Goal: Information Seeking & Learning: Find specific fact

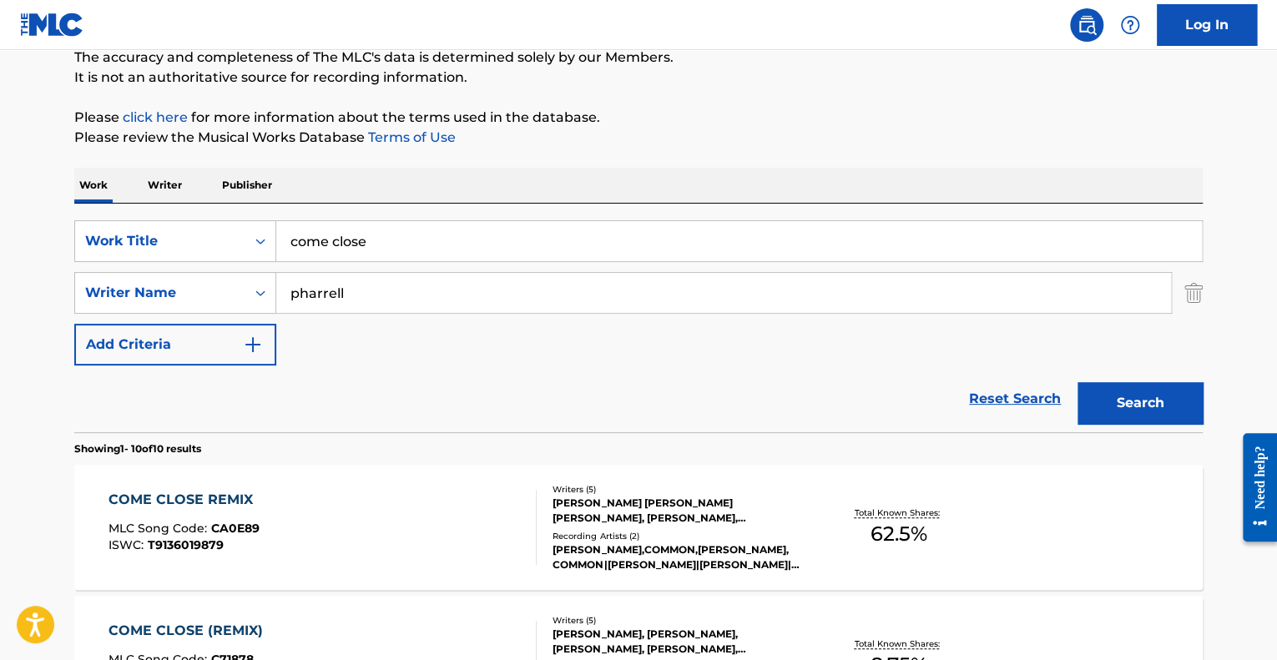
scroll to position [83, 0]
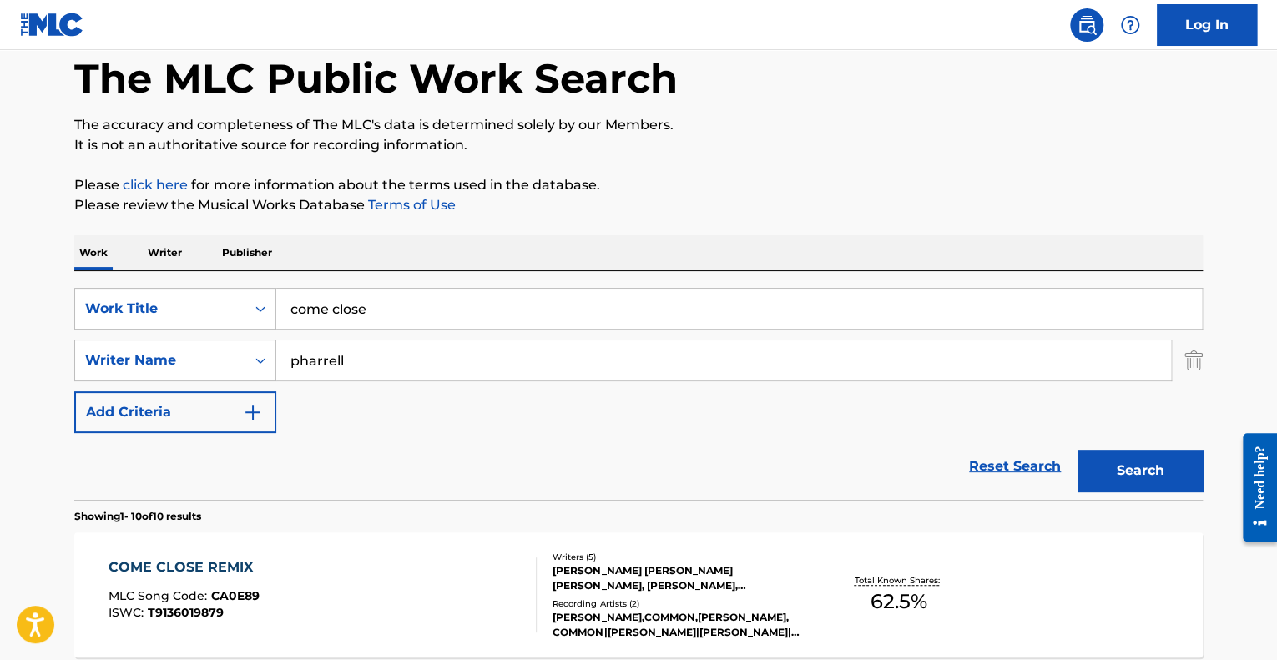
click at [279, 295] on input "come close" at bounding box center [738, 309] width 925 height 40
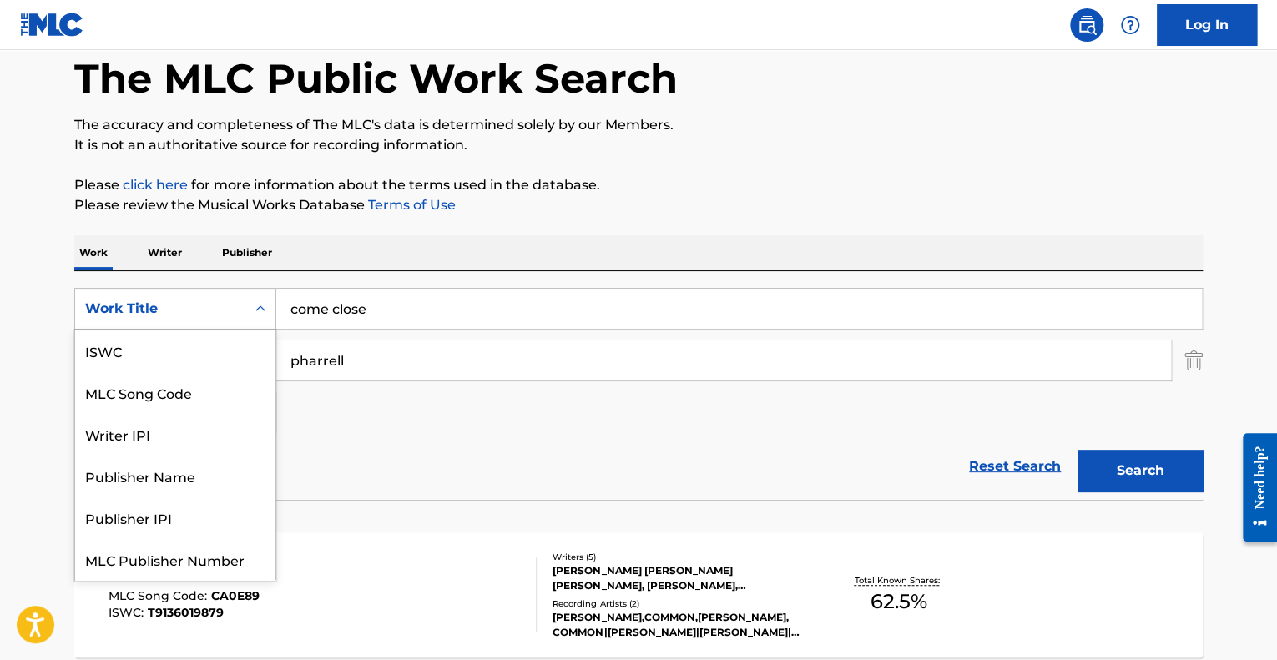
click at [235, 309] on div "Work Title" at bounding box center [160, 309] width 170 height 32
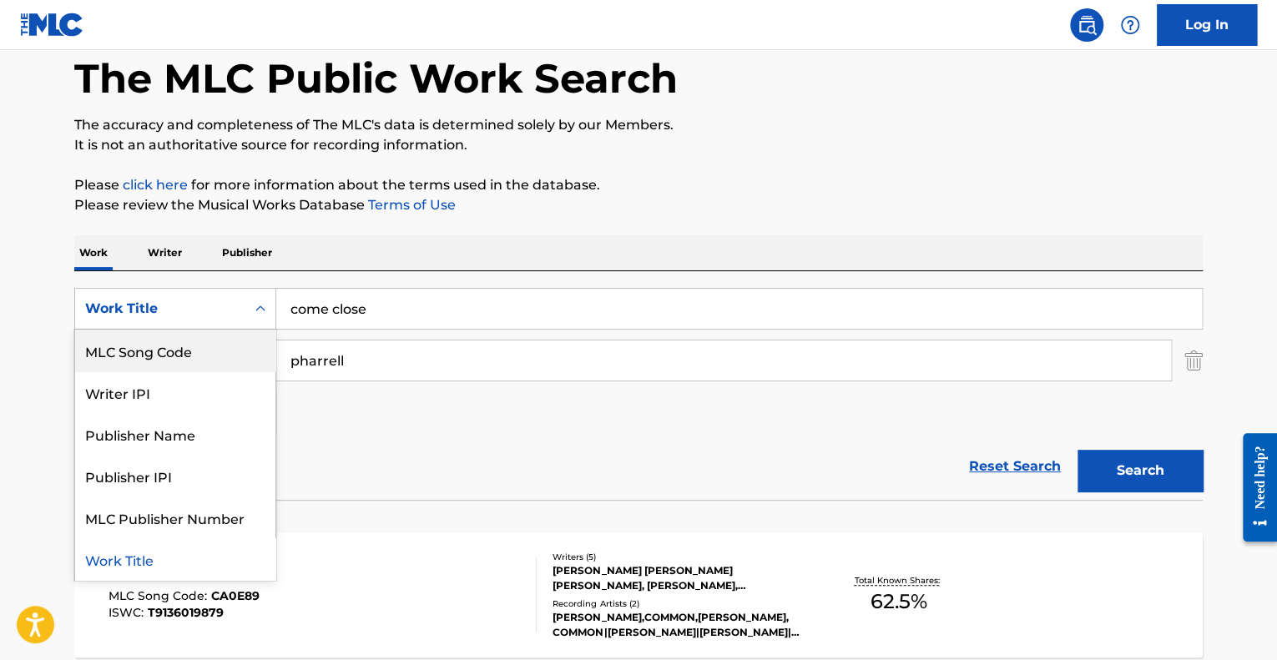
click at [209, 351] on div "MLC Song Code" at bounding box center [175, 351] width 200 height 42
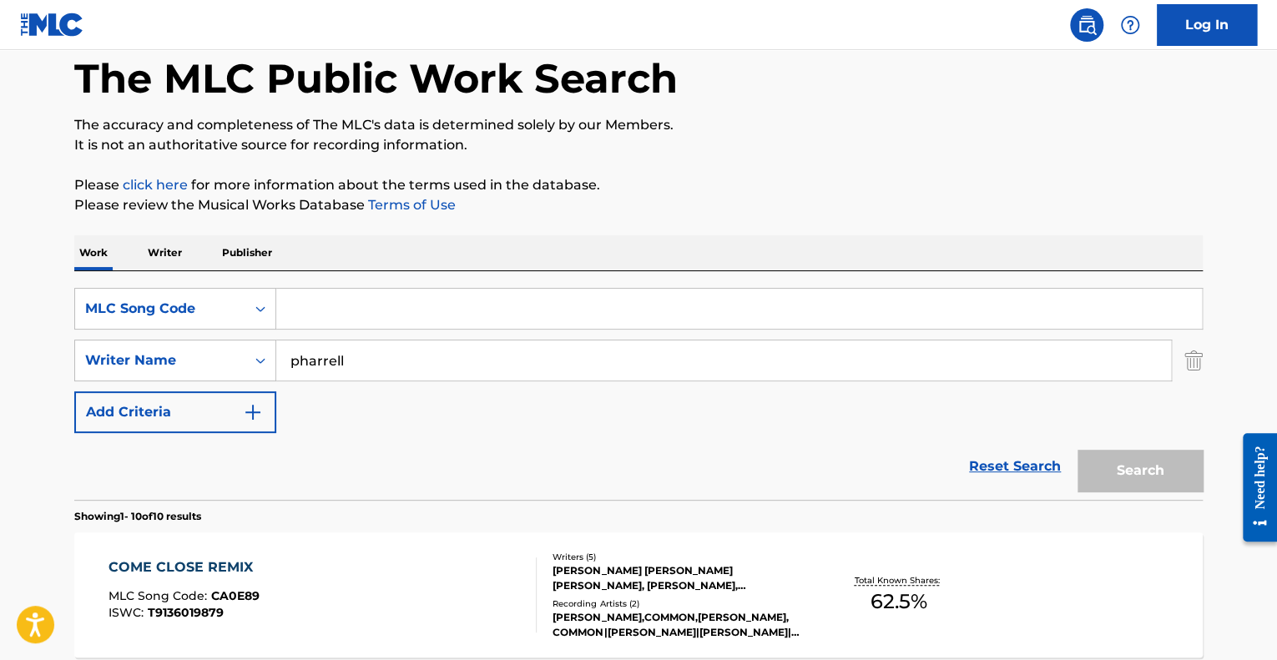
click at [329, 305] on input "Search Form" at bounding box center [738, 309] width 925 height 40
paste input "D5963C"
type input "D5963C"
click at [1077, 450] on button "Search" at bounding box center [1139, 471] width 125 height 42
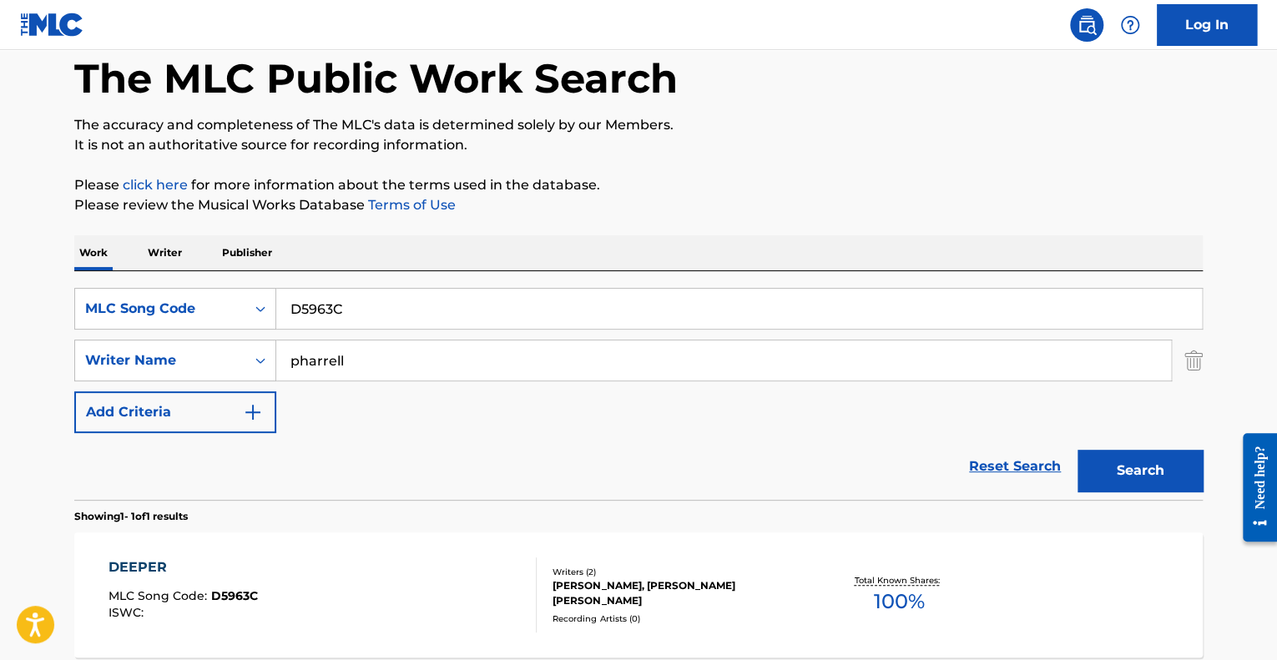
scroll to position [247, 0]
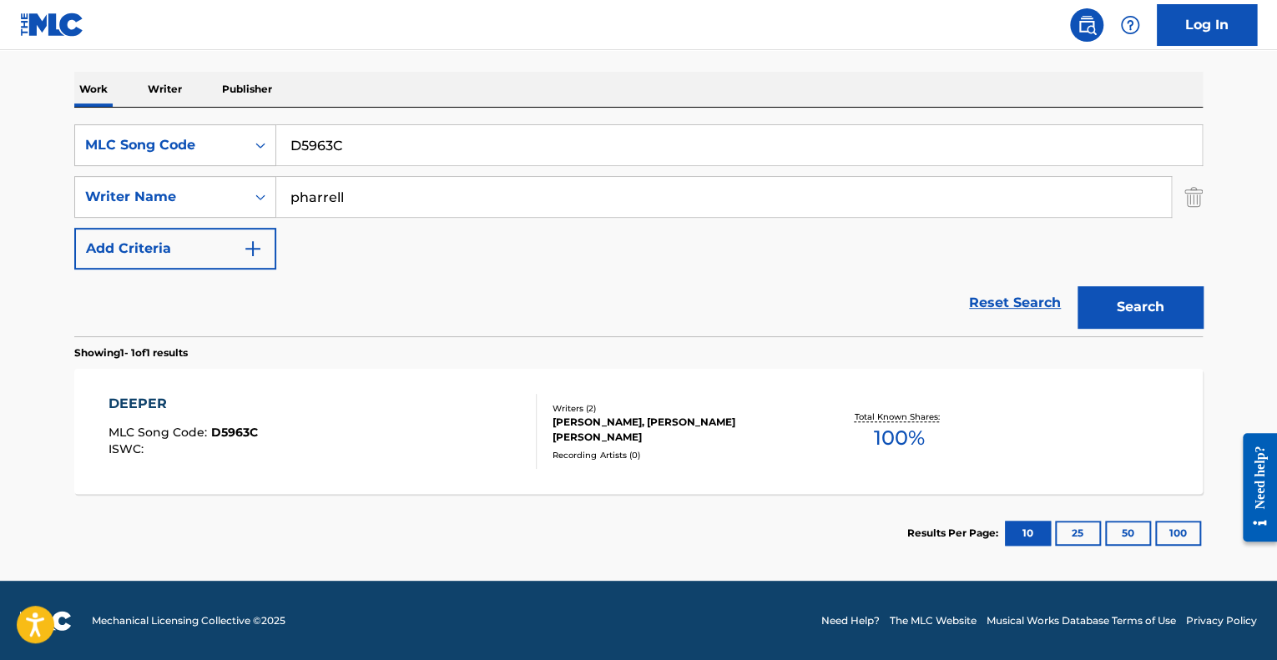
click at [469, 423] on div "DEEPER MLC Song Code : D5963C ISWC :" at bounding box center [322, 431] width 429 height 75
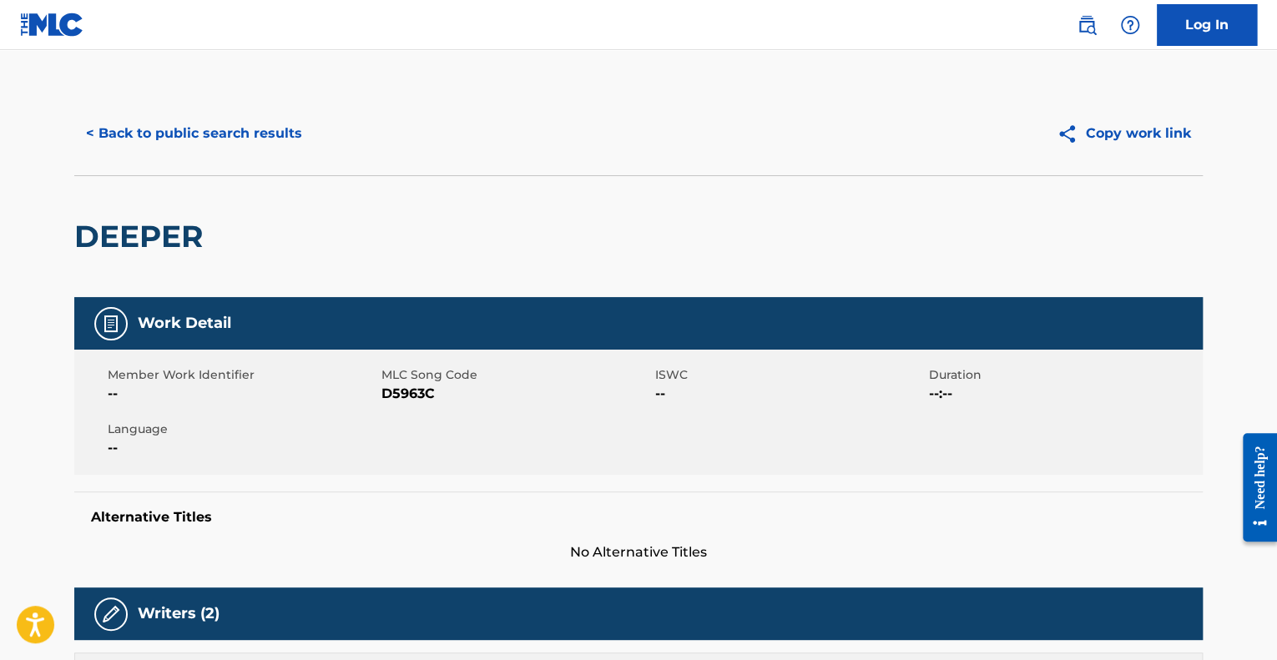
drag, startPoint x: 250, startPoint y: 166, endPoint x: 240, endPoint y: 130, distance: 37.3
click at [250, 163] on div "< Back to public search results Copy work link" at bounding box center [638, 133] width 1128 height 83
click at [240, 130] on button "< Back to public search results" at bounding box center [194, 134] width 240 height 42
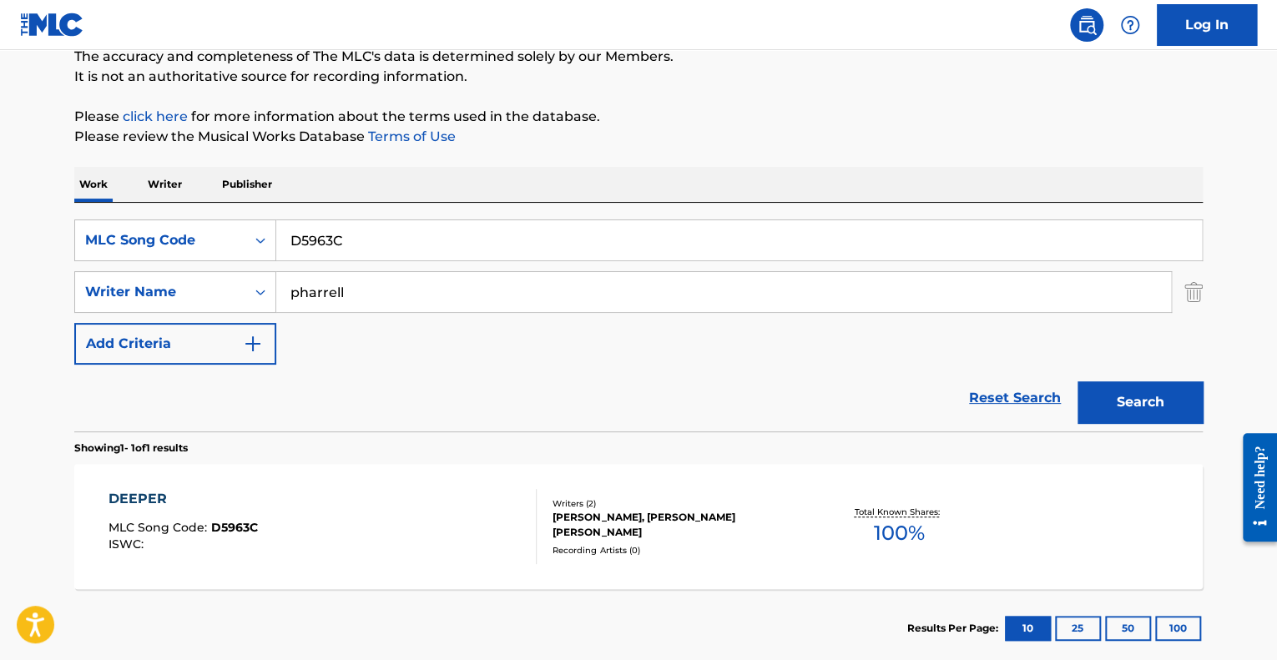
click at [471, 272] on input "pharrell" at bounding box center [723, 292] width 895 height 40
click at [462, 233] on input "D5963C" at bounding box center [738, 240] width 925 height 40
paste input "1508V"
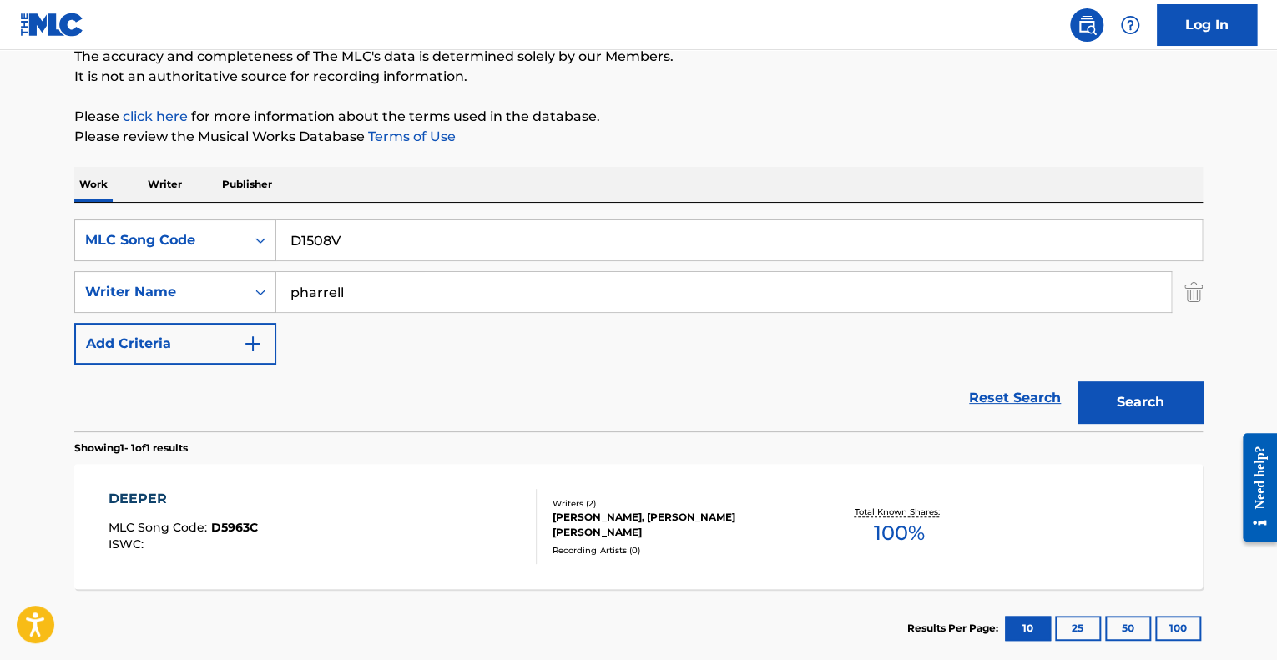
type input "D1508V"
click at [1077, 381] on button "Search" at bounding box center [1139, 402] width 125 height 42
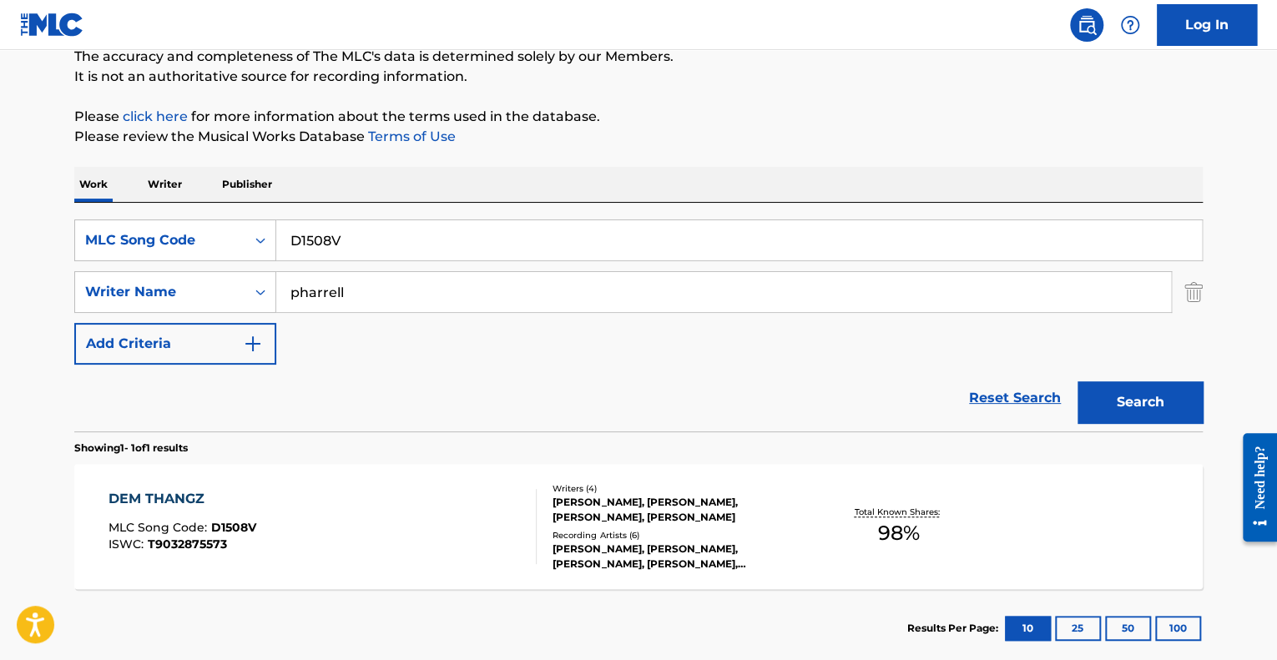
click at [347, 537] on div "DEM THANGZ MLC Song Code : D1508V ISWC : T9032875573" at bounding box center [322, 526] width 429 height 75
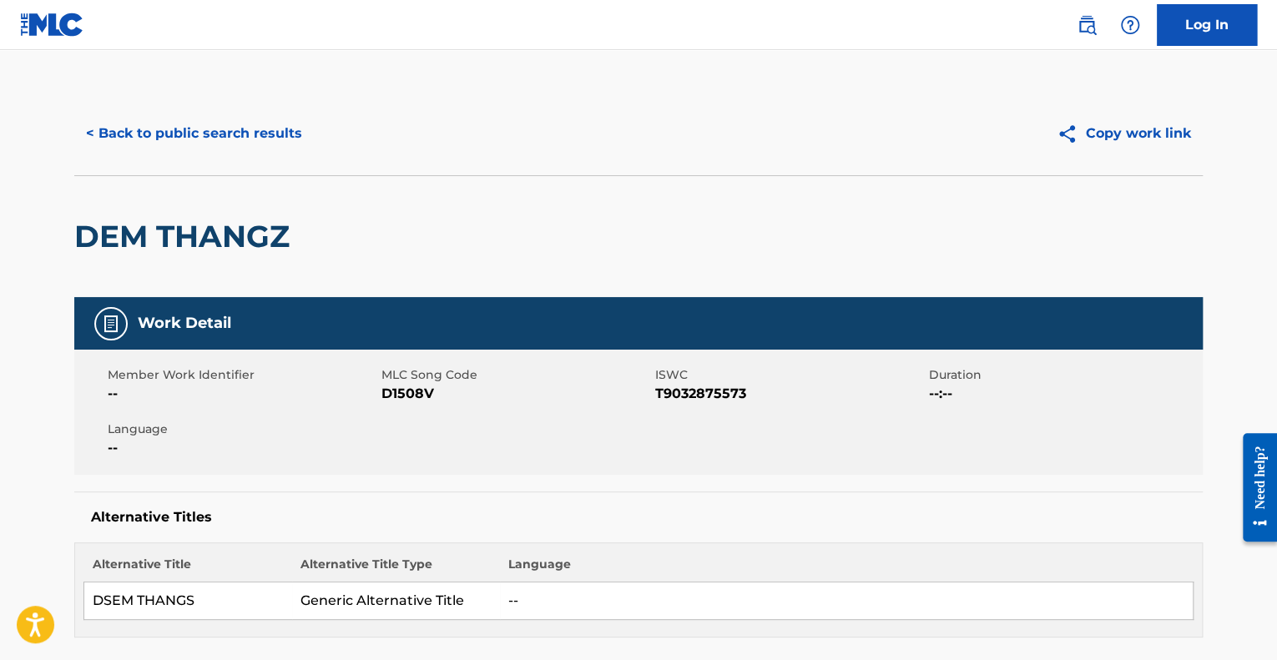
click at [266, 144] on button "< Back to public search results" at bounding box center [194, 134] width 240 height 42
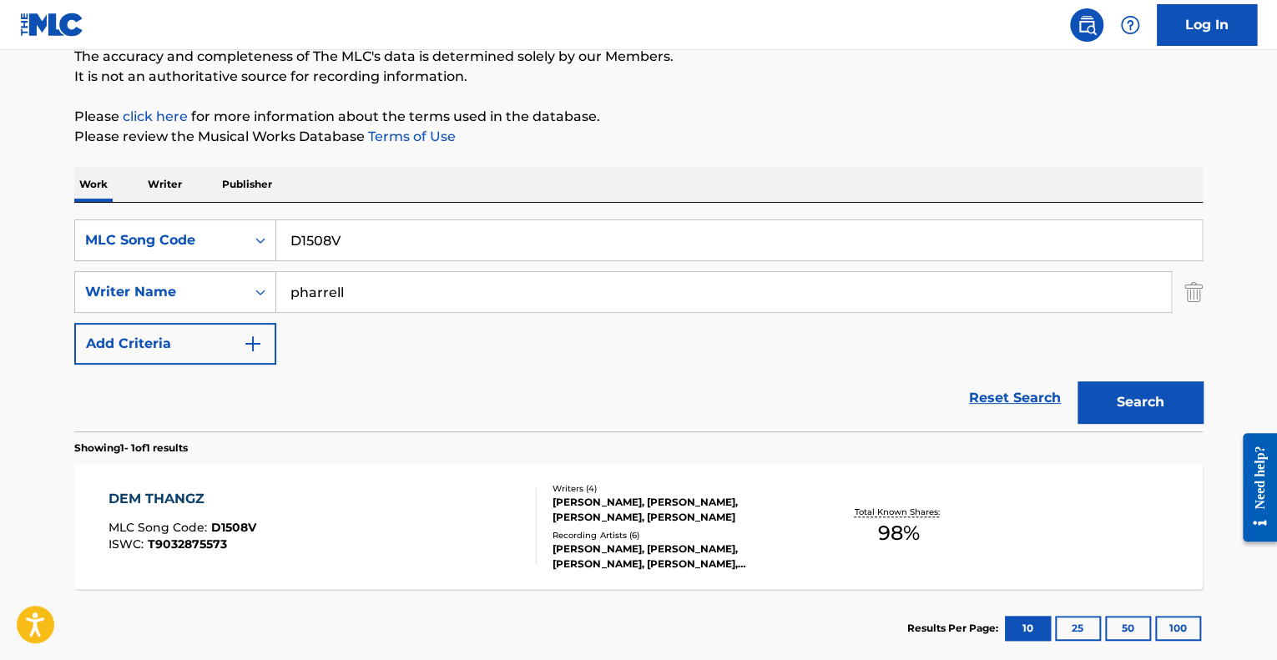
click at [372, 256] on input "D1508V" at bounding box center [738, 240] width 925 height 40
click at [372, 255] on input "D1508V" at bounding box center [738, 240] width 925 height 40
click at [263, 226] on div "Search Form" at bounding box center [260, 240] width 30 height 30
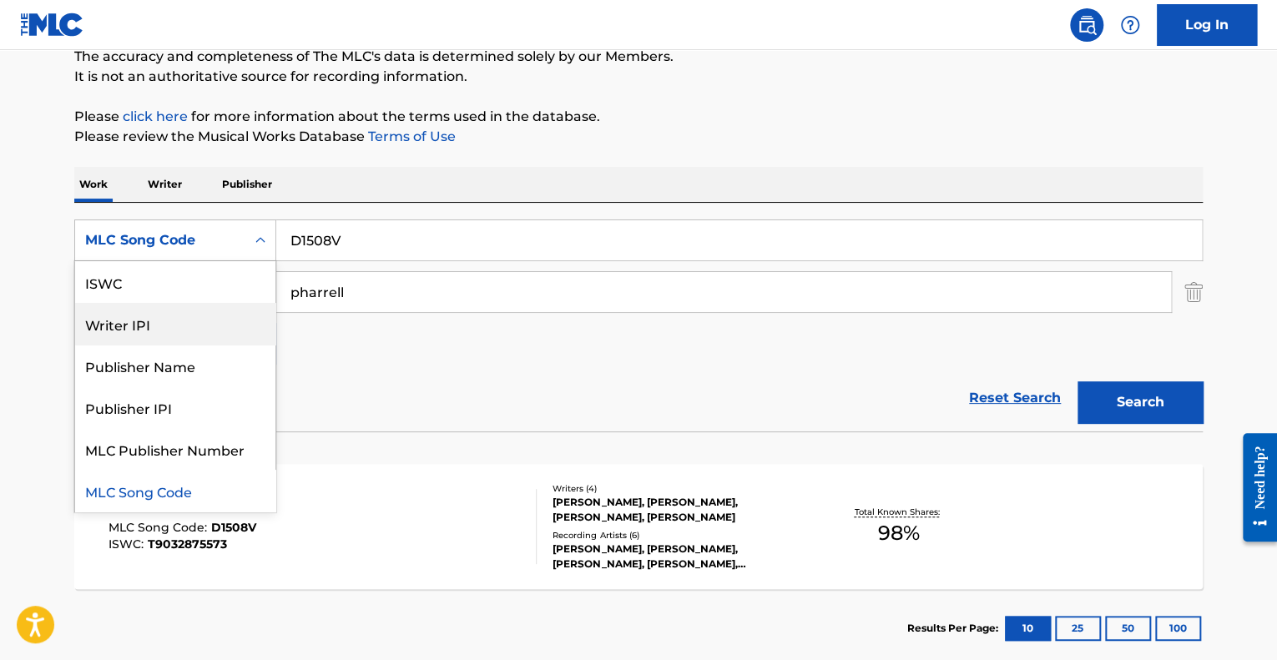
scroll to position [0, 0]
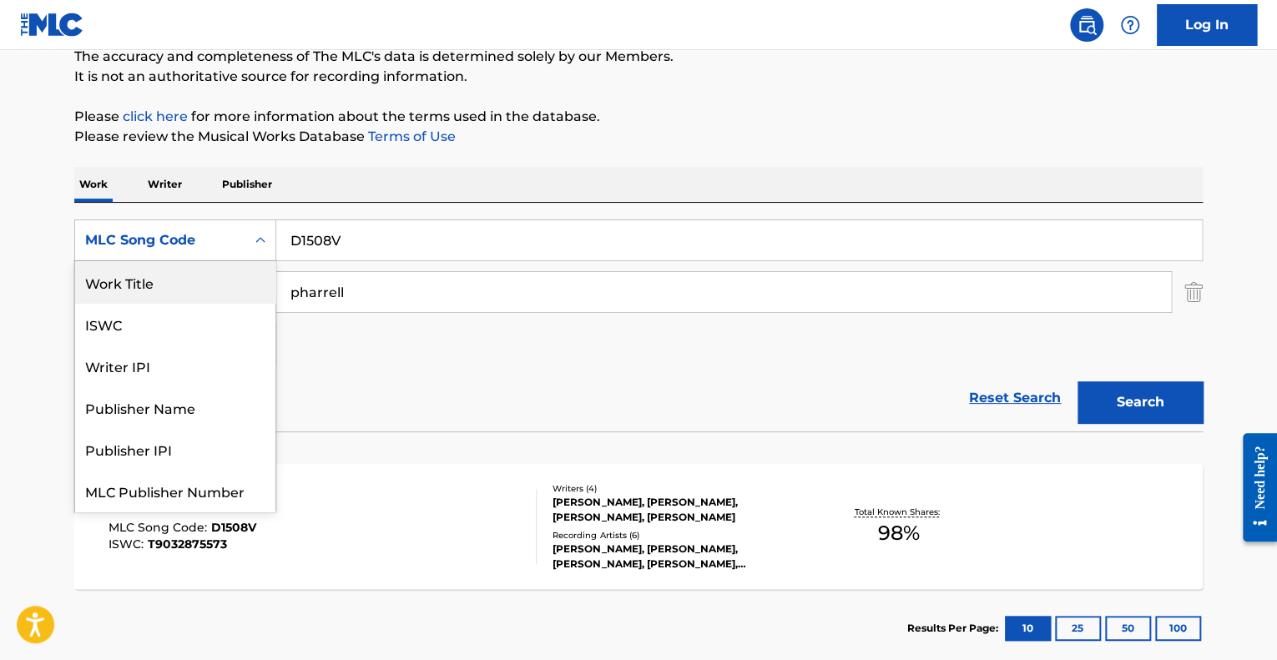
click at [227, 284] on div "Work Title" at bounding box center [175, 282] width 200 height 42
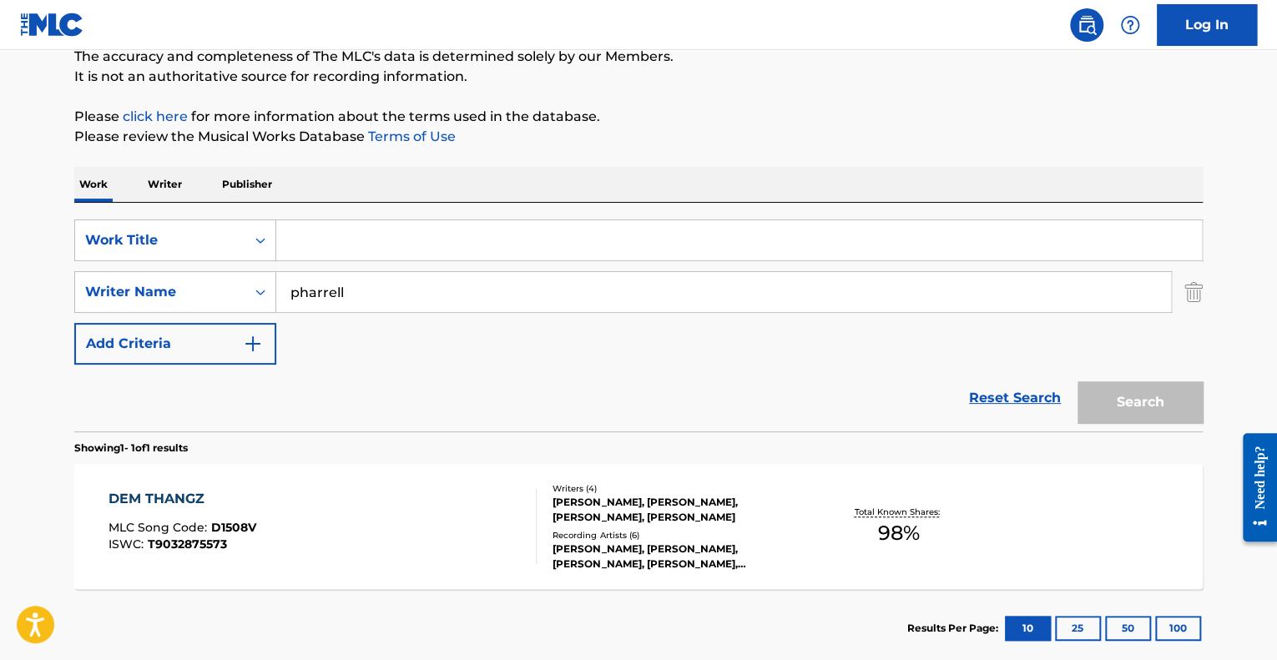
click at [308, 226] on input "Search Form" at bounding box center [738, 240] width 925 height 40
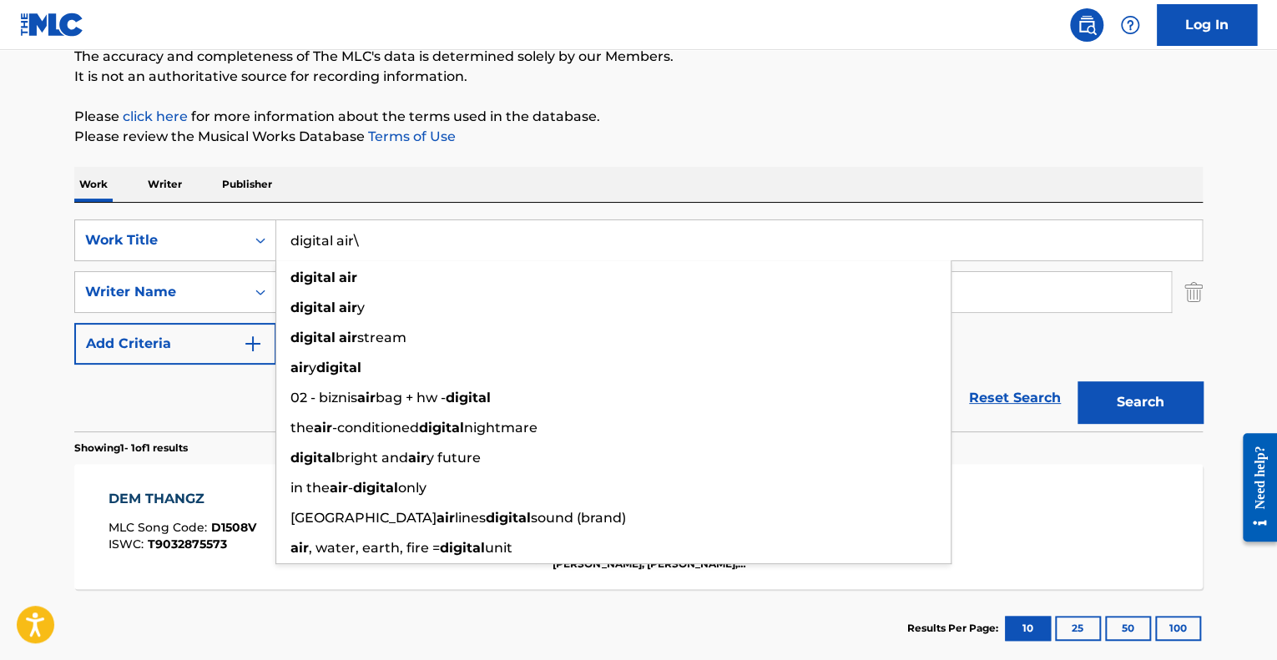
click at [1077, 381] on button "Search" at bounding box center [1139, 402] width 125 height 42
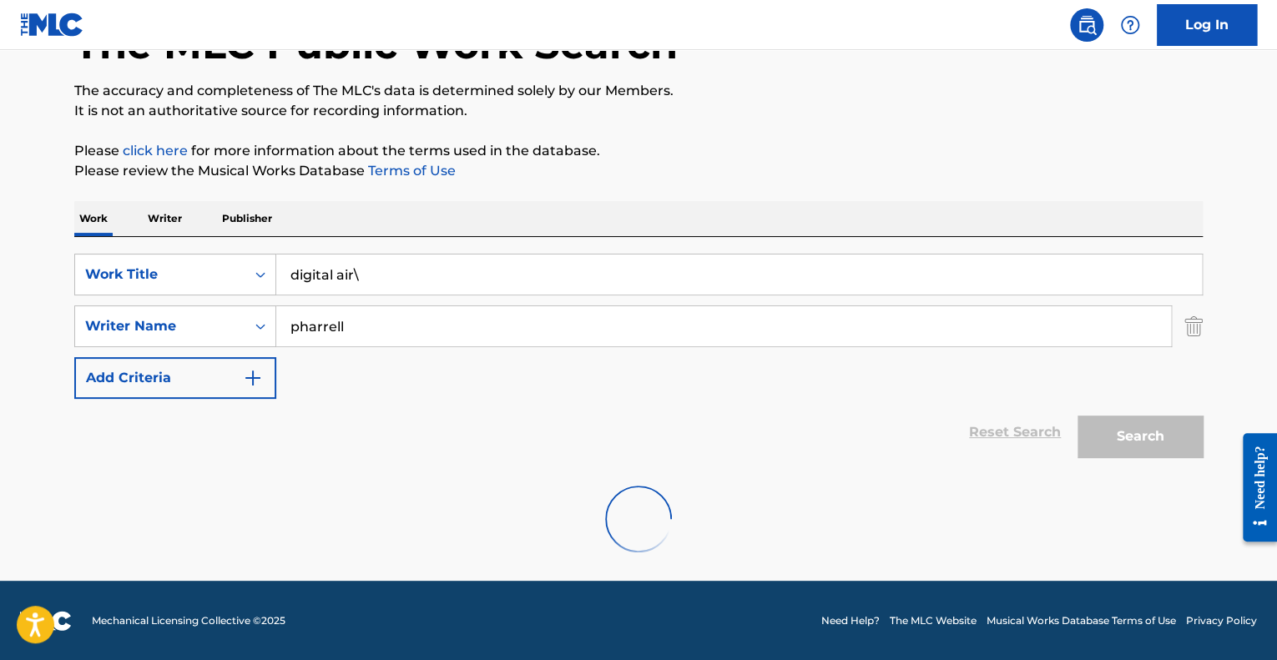
scroll to position [152, 0]
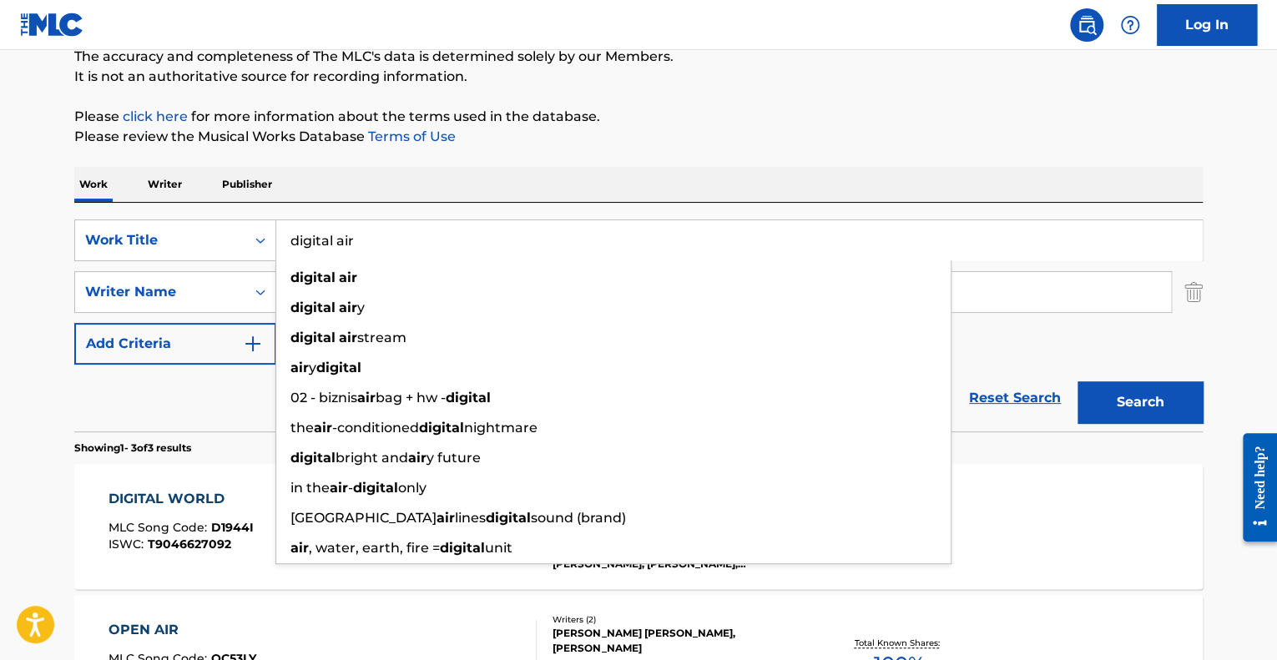
type input "digital air"
click at [1077, 381] on button "Search" at bounding box center [1139, 402] width 125 height 42
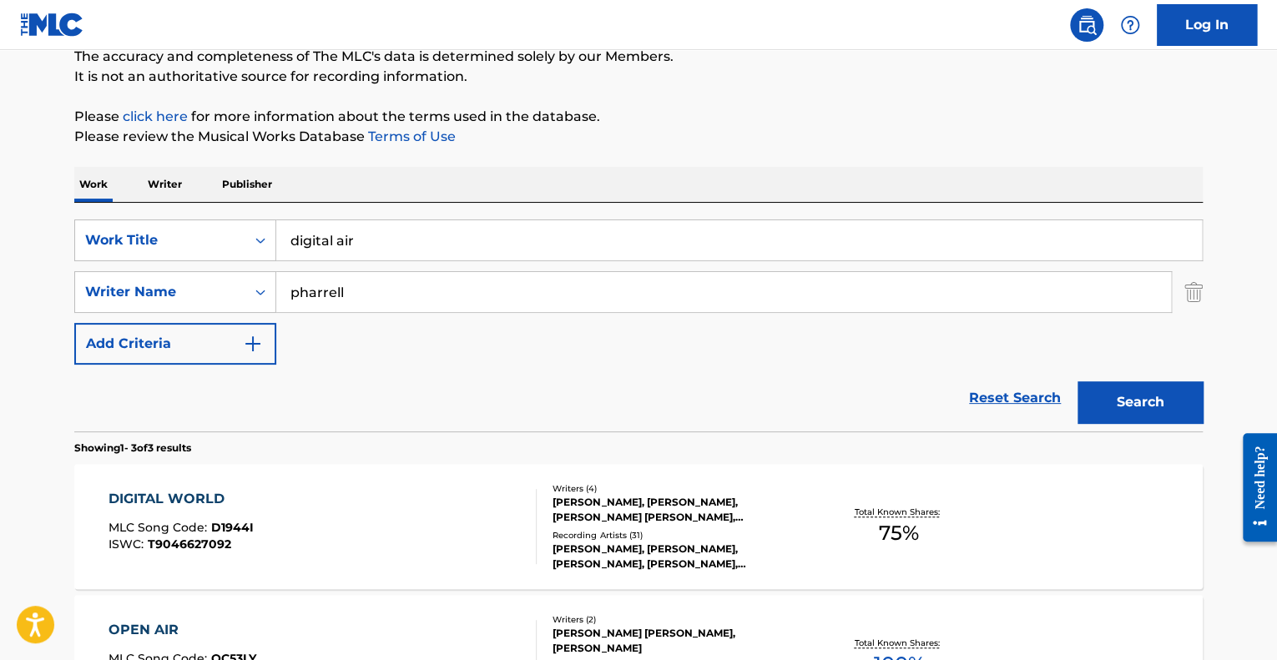
click at [524, 489] on div at bounding box center [528, 526] width 13 height 75
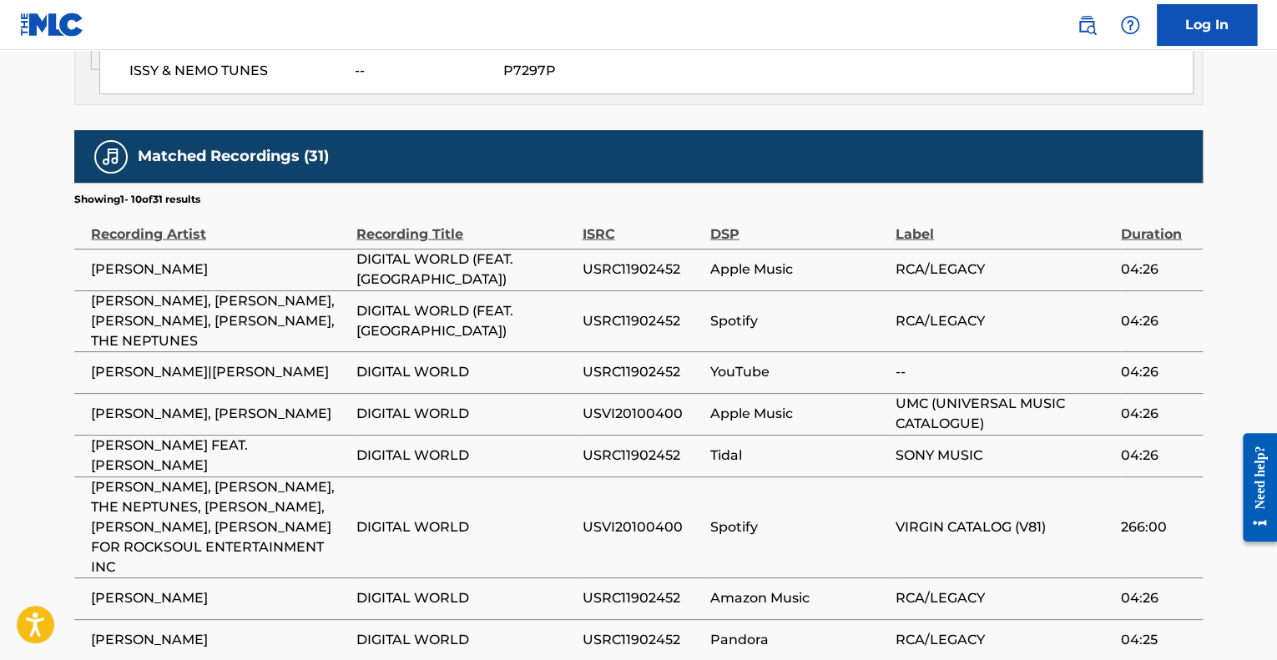
scroll to position [2000, 0]
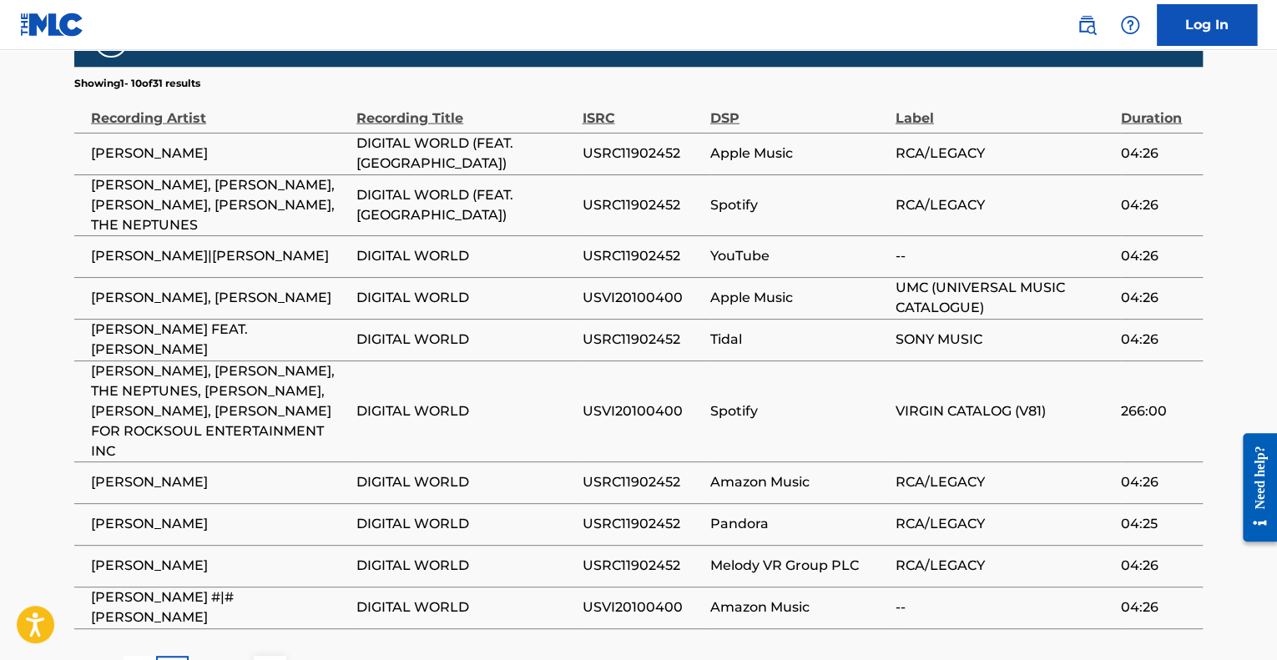
click at [124, 175] on span "[PERSON_NAME], [PERSON_NAME], [PERSON_NAME], [PERSON_NAME], THE NEPTUNES" at bounding box center [219, 205] width 257 height 60
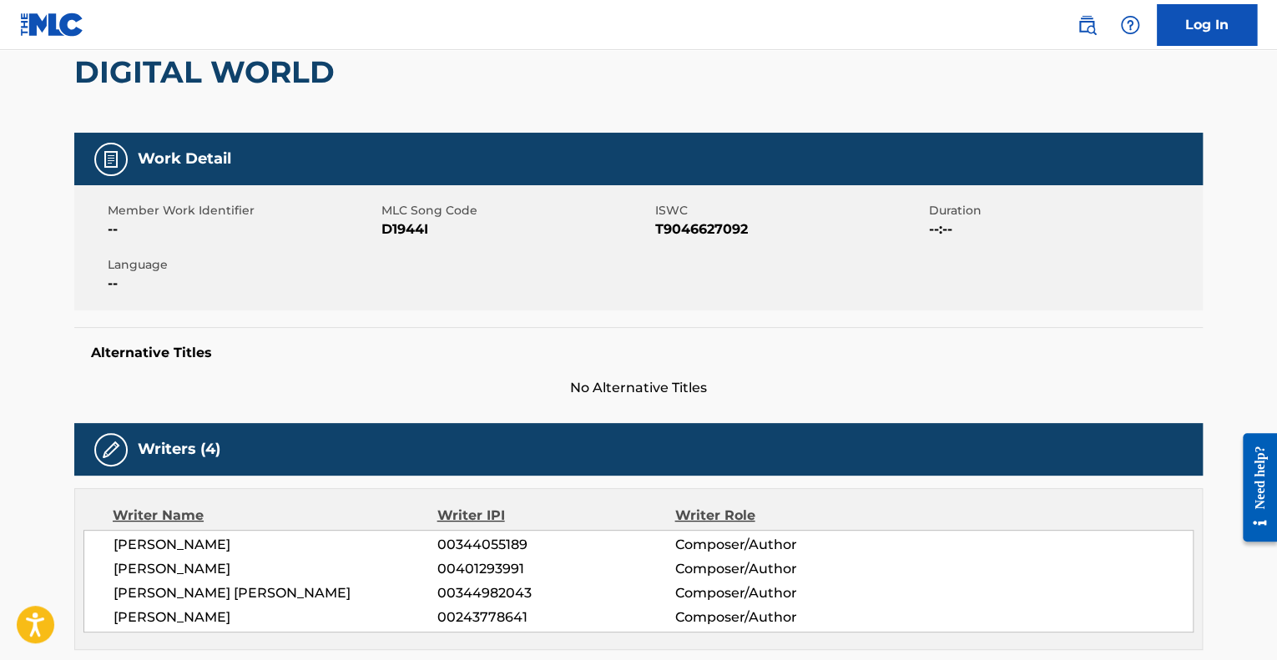
click at [188, 130] on div "DIGITAL WORLD" at bounding box center [208, 72] width 269 height 121
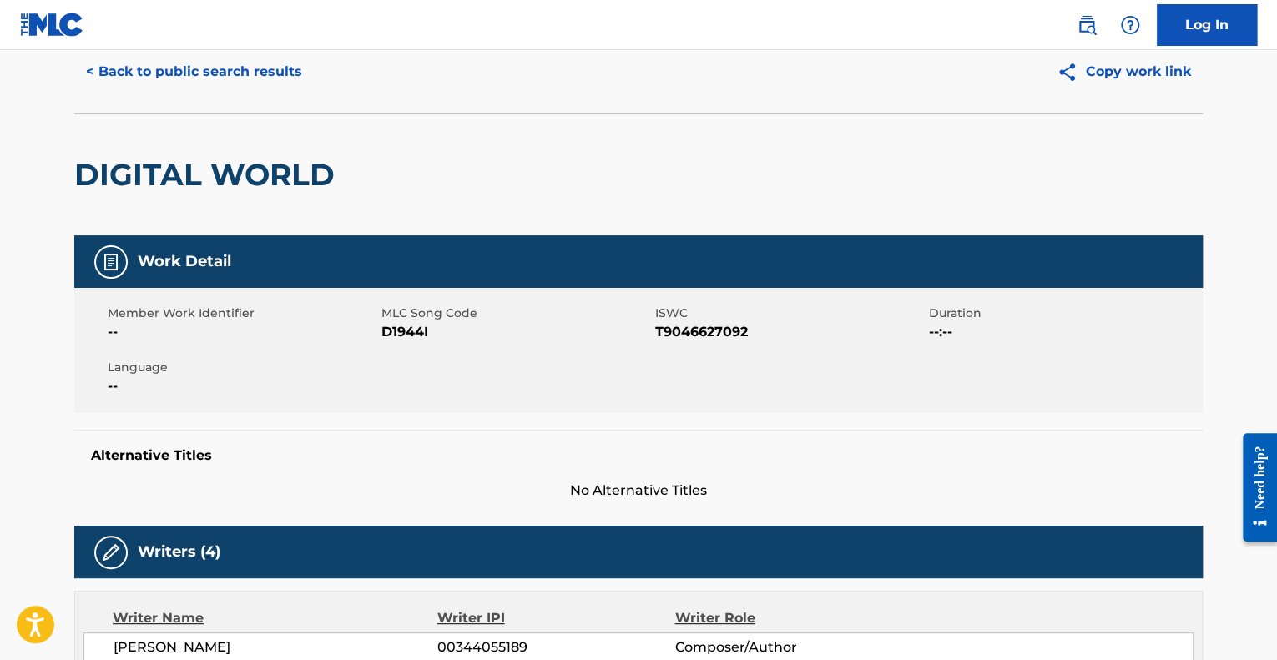
scroll to position [0, 0]
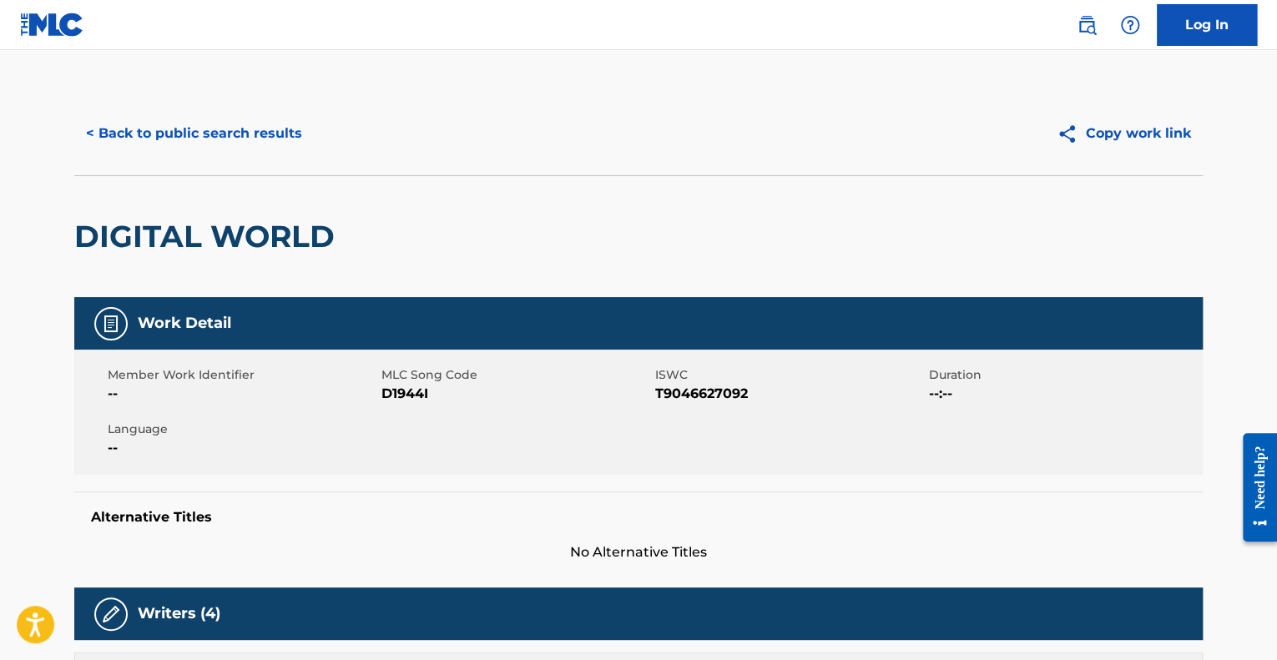
click at [174, 119] on button "< Back to public search results" at bounding box center [194, 134] width 240 height 42
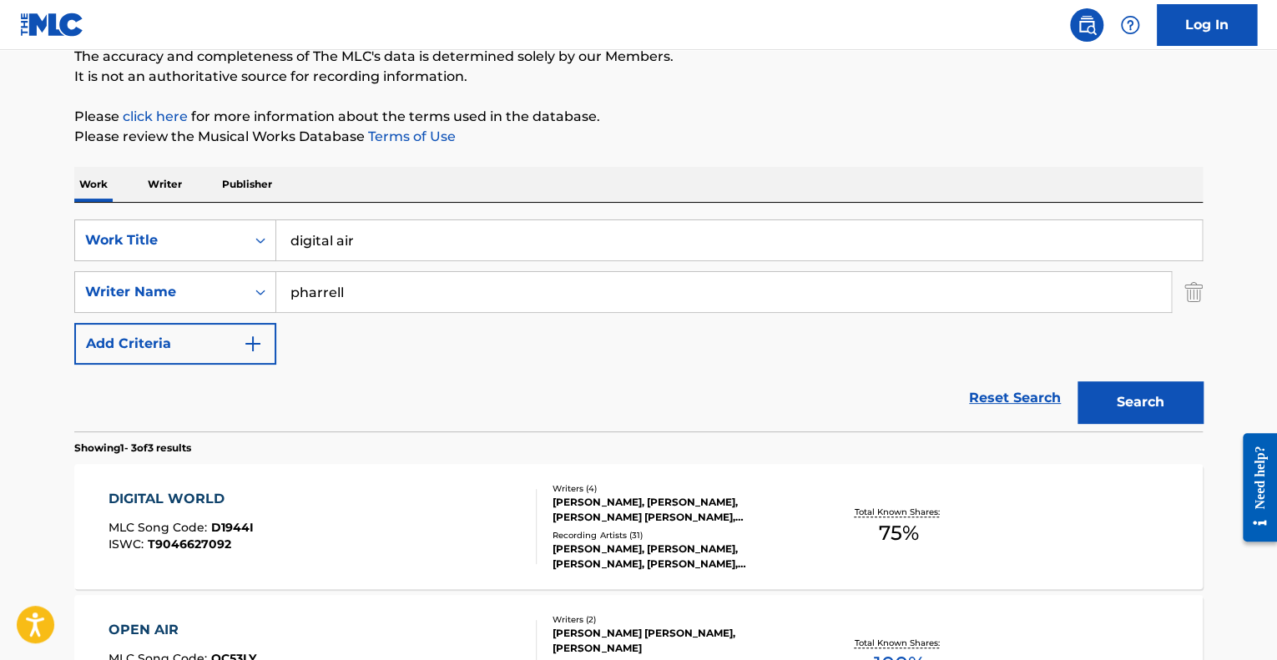
drag, startPoint x: 396, startPoint y: 199, endPoint x: 366, endPoint y: 202, distance: 30.1
click at [395, 203] on div "Work Writer Publisher SearchWithCriteriacd1bf645-4037-4931-9344-6a31a90ca758 Wo…" at bounding box center [638, 548] width 1128 height 763
click at [225, 255] on div "Work Title" at bounding box center [160, 240] width 170 height 32
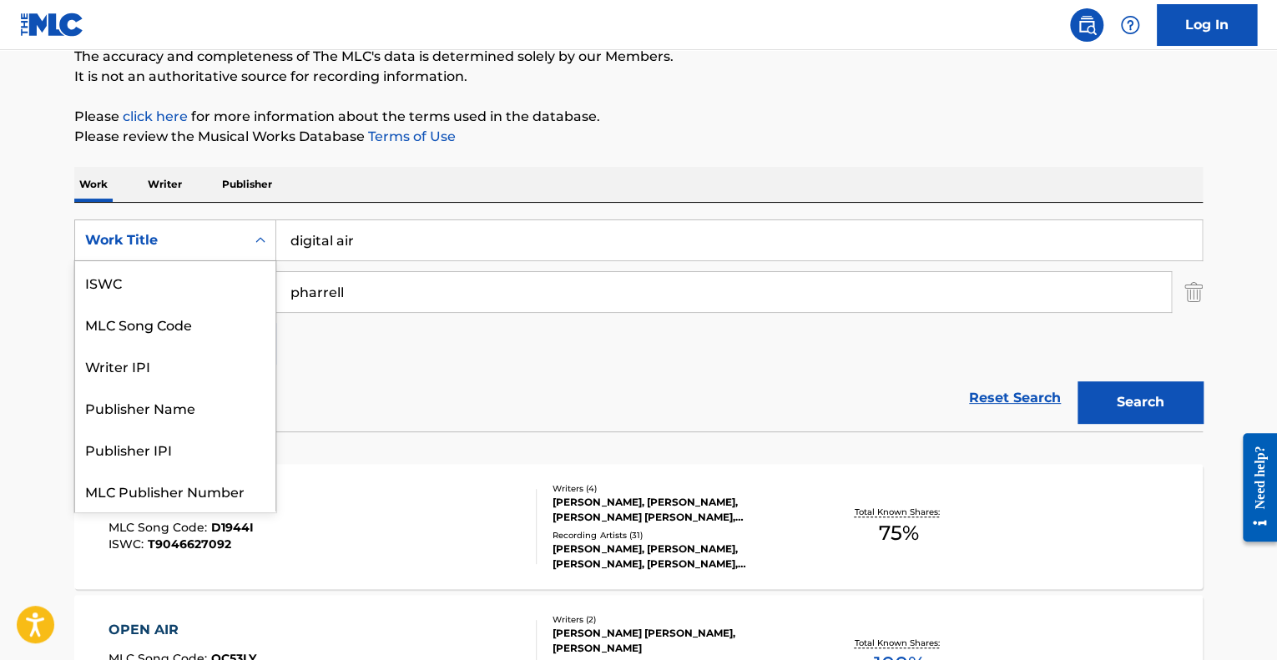
scroll to position [42, 0]
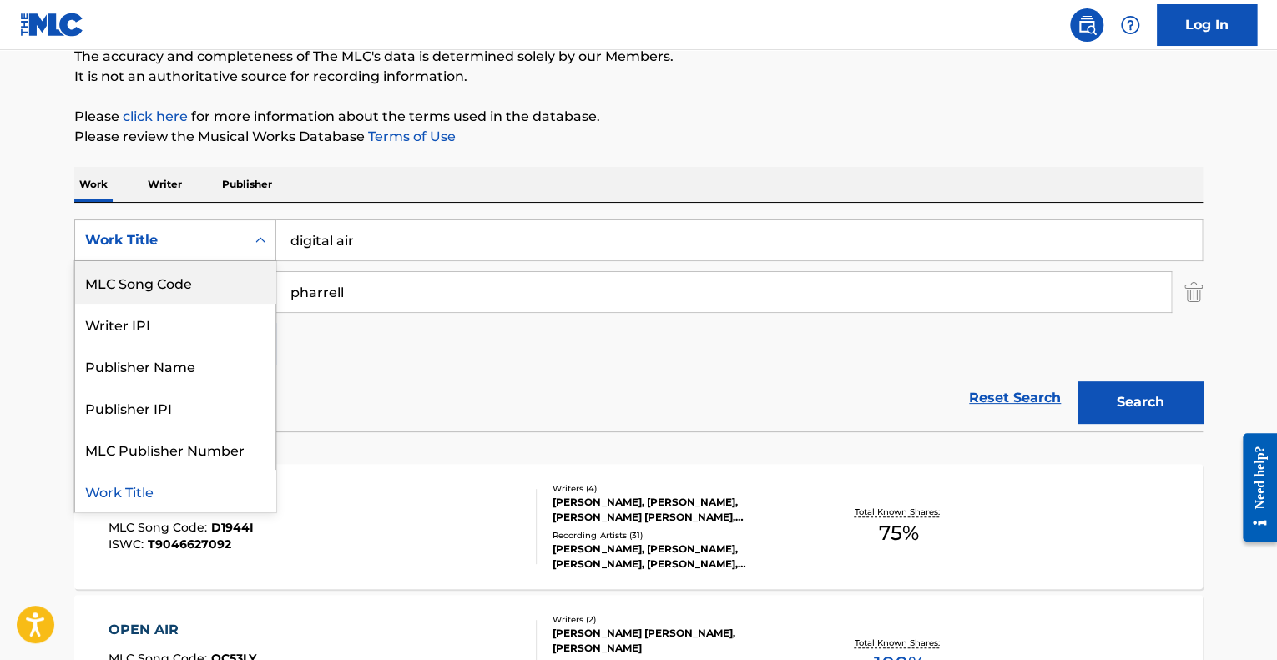
click at [221, 283] on div "MLC Song Code" at bounding box center [175, 282] width 200 height 42
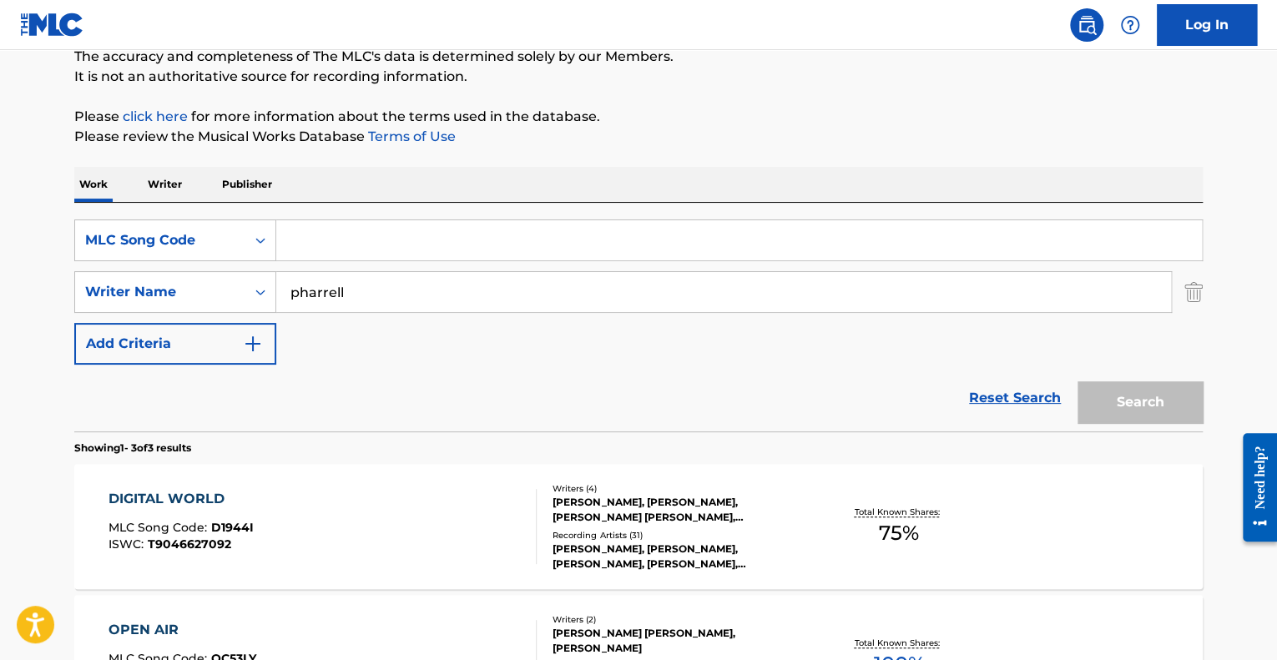
click at [313, 256] on input "Search Form" at bounding box center [738, 240] width 925 height 40
paste input "D2546E"
type input "D2546E"
click at [1077, 381] on button "Search" at bounding box center [1139, 402] width 125 height 42
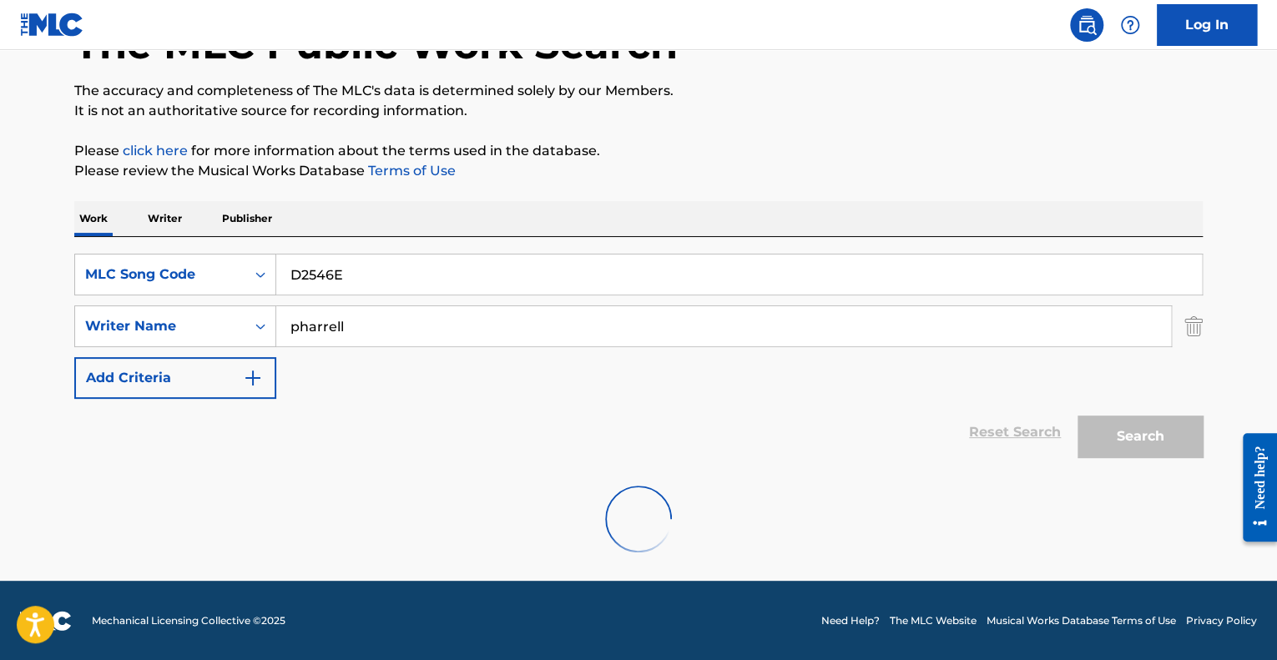
scroll to position [152, 0]
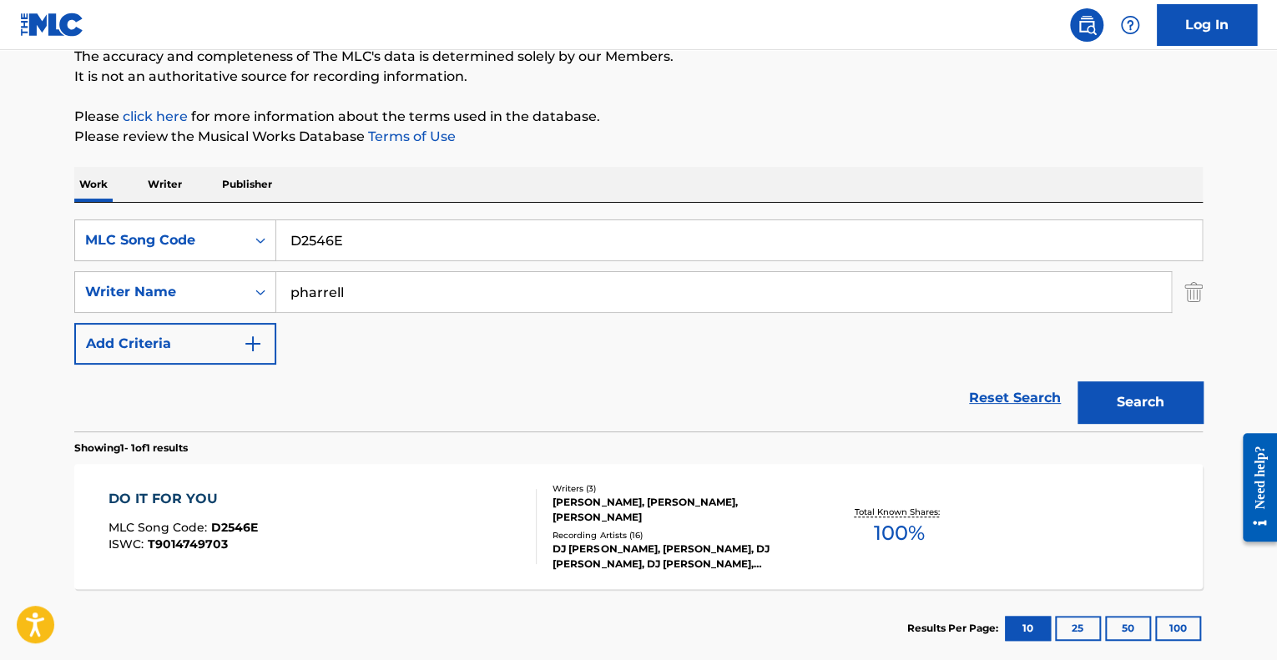
click at [612, 480] on div "DO IT FOR YOU MLC Song Code : D2546E ISWC : T9014749703 Writers ( 3 ) [PERSON_N…" at bounding box center [638, 526] width 1128 height 125
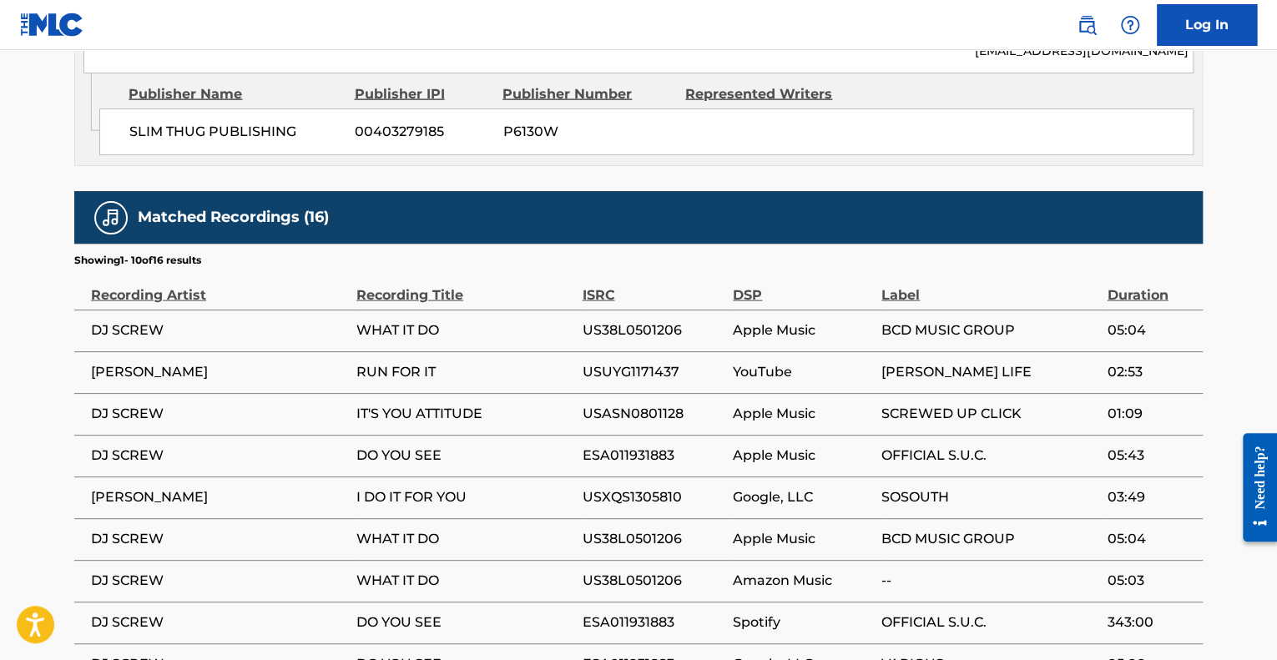
scroll to position [1866, 0]
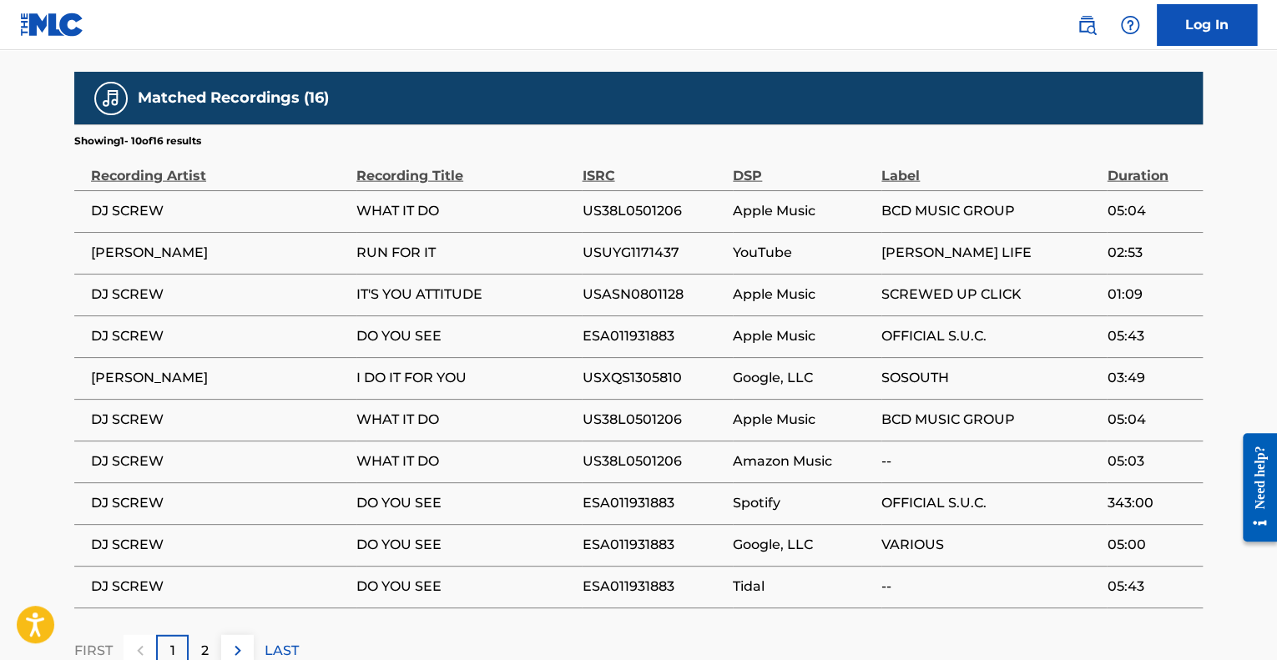
click at [210, 635] on div "2" at bounding box center [205, 651] width 33 height 33
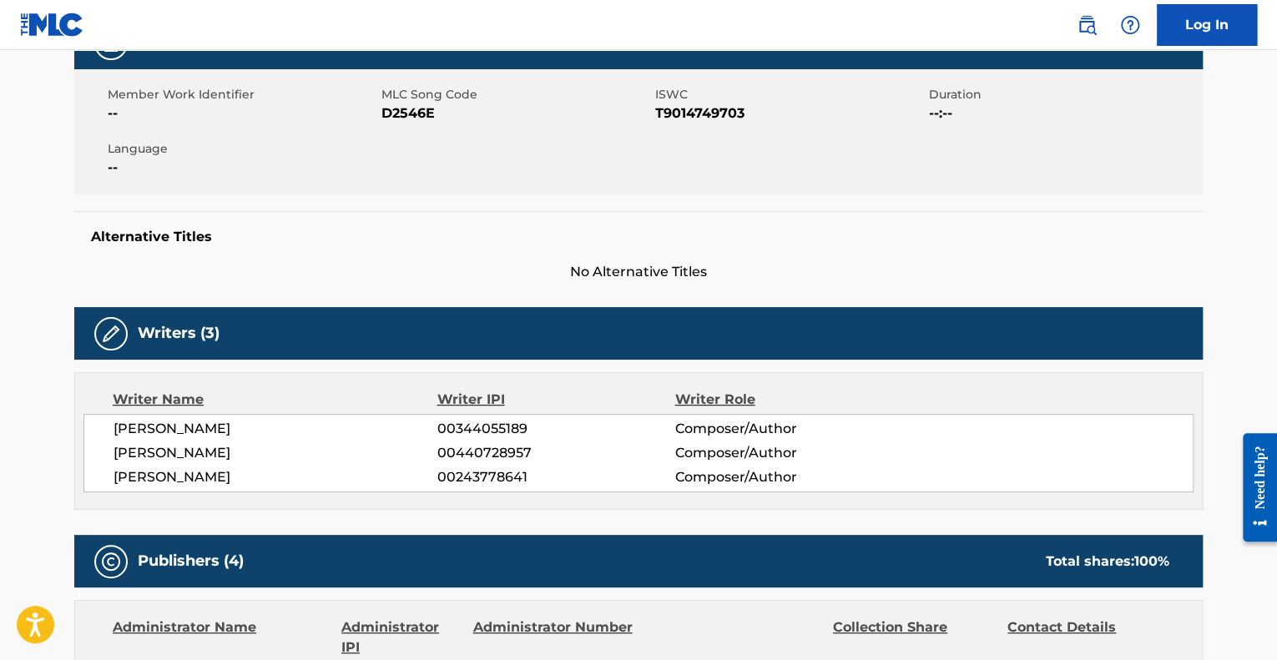
scroll to position [0, 0]
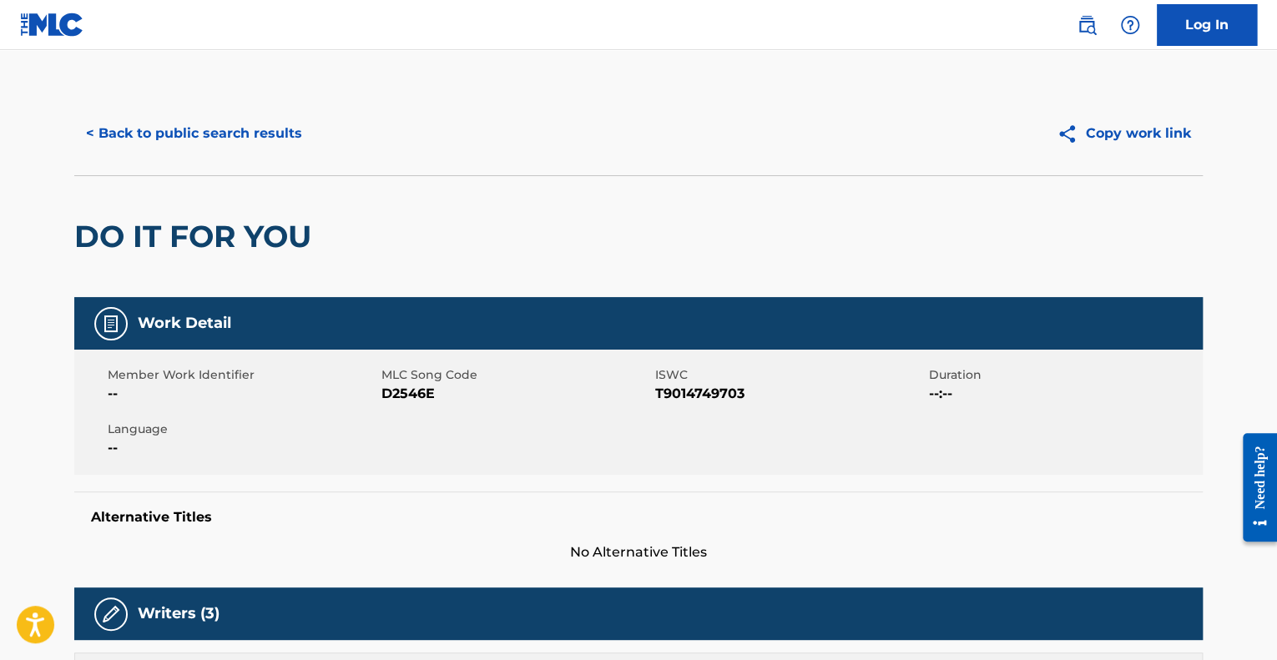
click at [159, 154] on div "< Back to public search results Copy work link" at bounding box center [638, 133] width 1128 height 83
click at [159, 139] on button "< Back to public search results" at bounding box center [194, 134] width 240 height 42
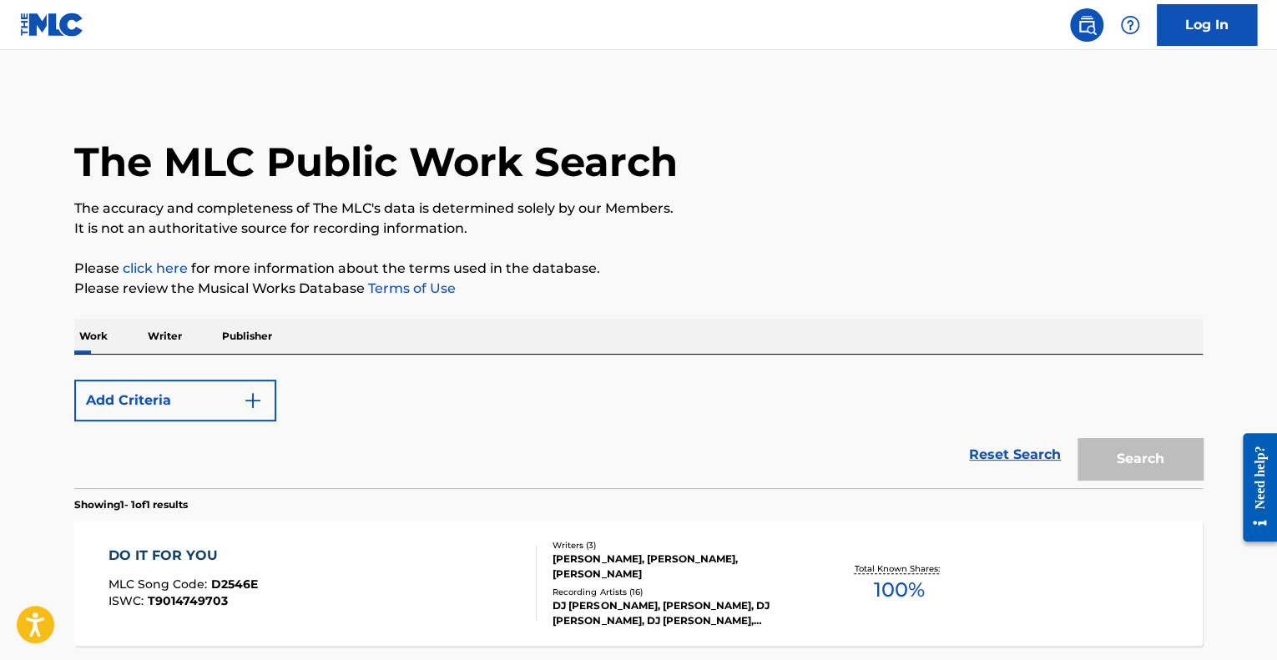
scroll to position [152, 0]
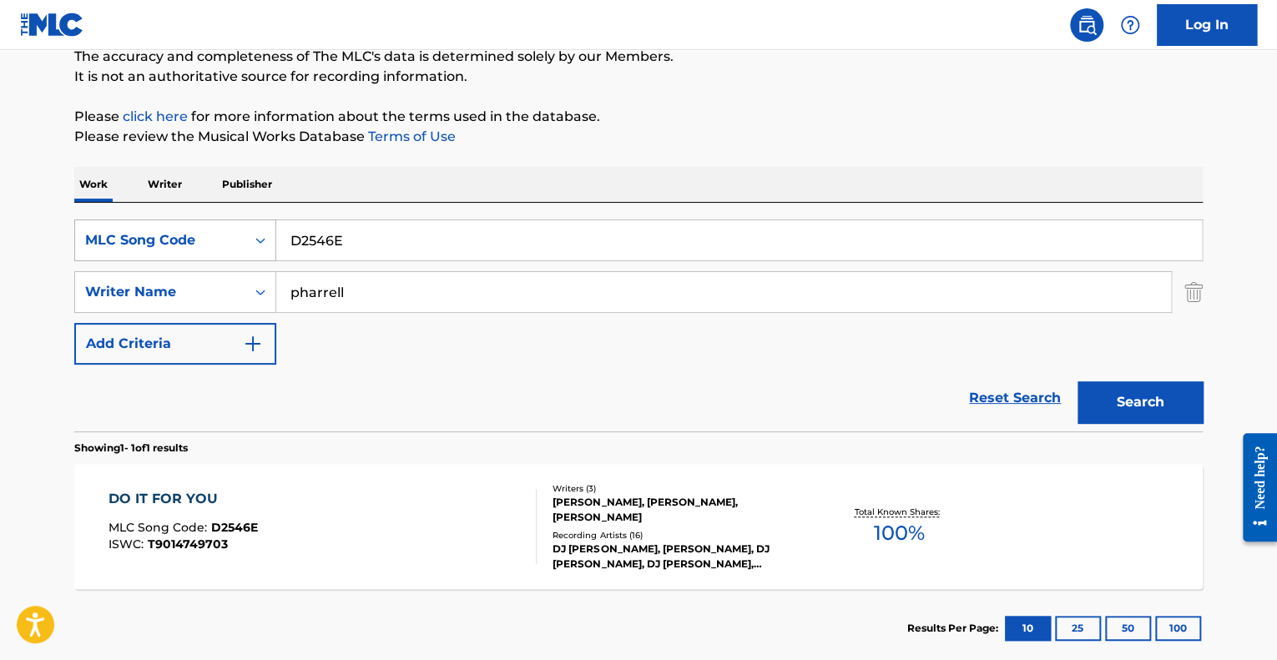
click at [136, 243] on div "MLC Song Code" at bounding box center [160, 240] width 150 height 20
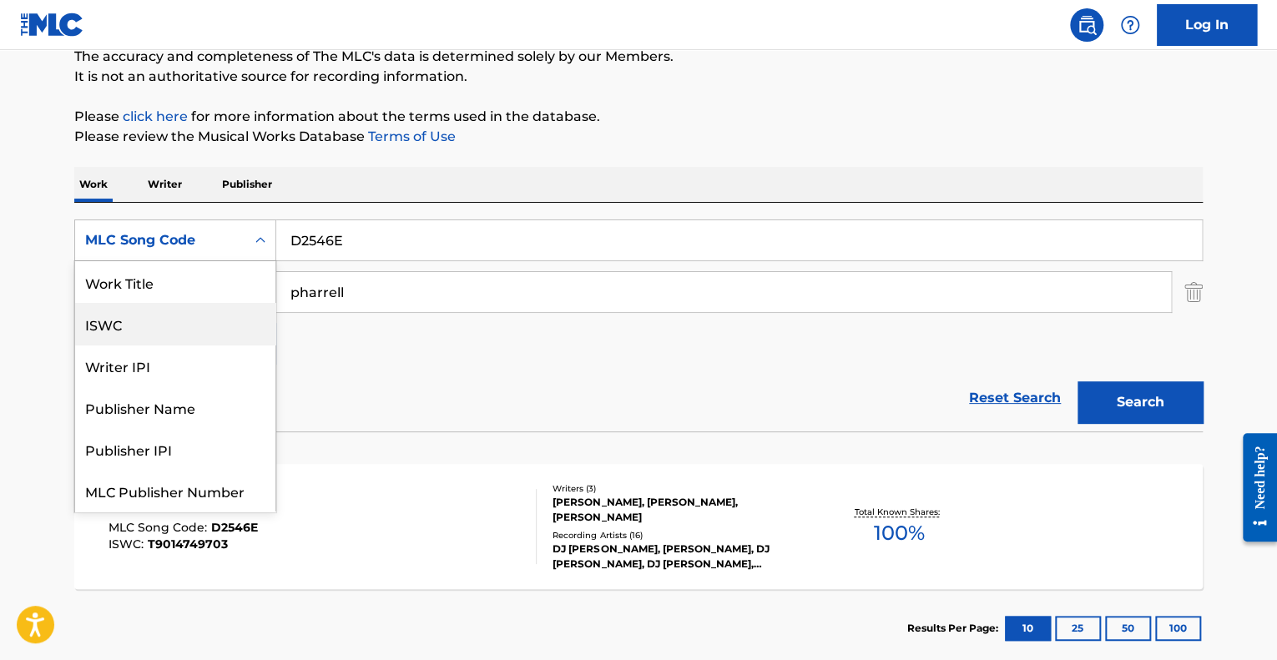
scroll to position [0, 0]
click at [355, 283] on input "pharrell" at bounding box center [723, 292] width 895 height 40
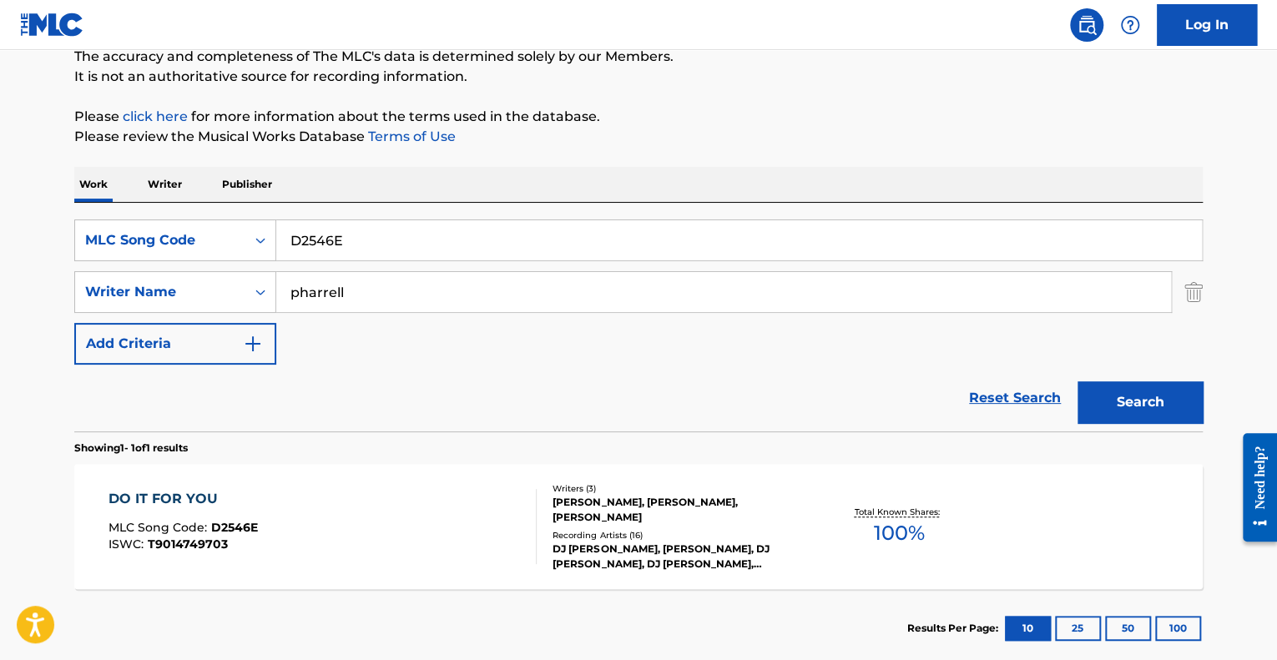
click at [354, 224] on input "D2546E" at bounding box center [738, 240] width 925 height 40
paste input "9362Q"
click at [1077, 381] on button "Search" at bounding box center [1139, 402] width 125 height 42
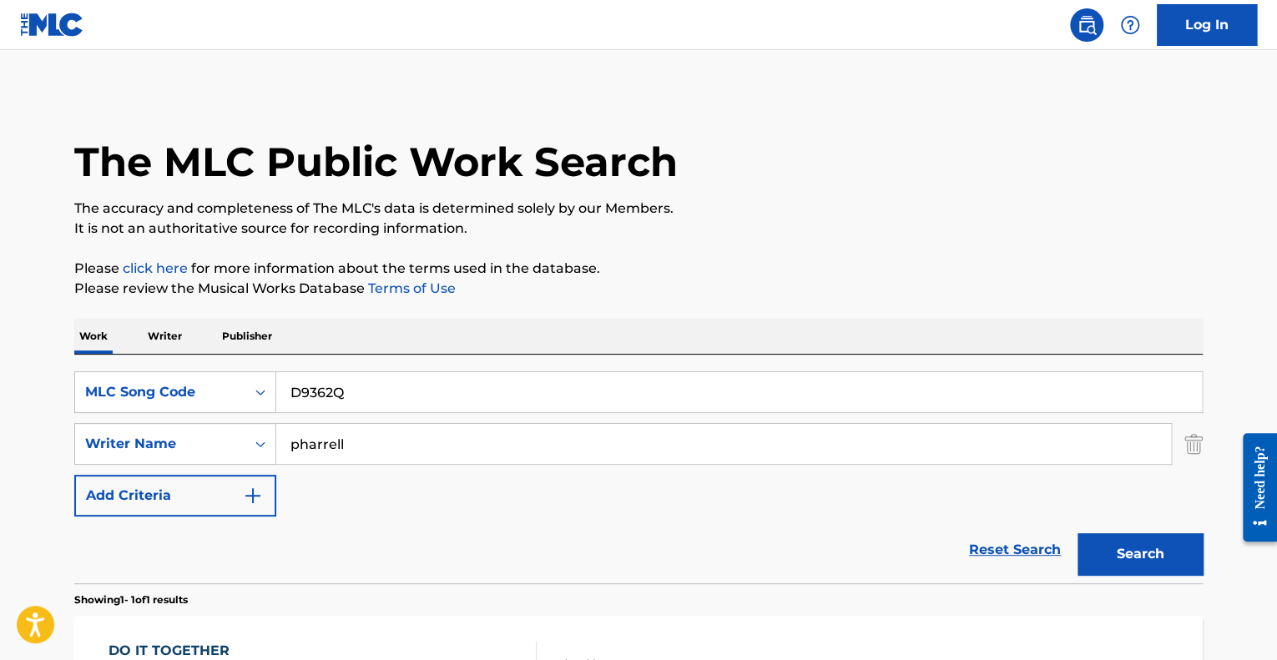
click at [431, 430] on input "pharrell" at bounding box center [723, 444] width 895 height 40
click at [423, 395] on input "D9362Q" at bounding box center [738, 392] width 925 height 40
paste input "V7OB7"
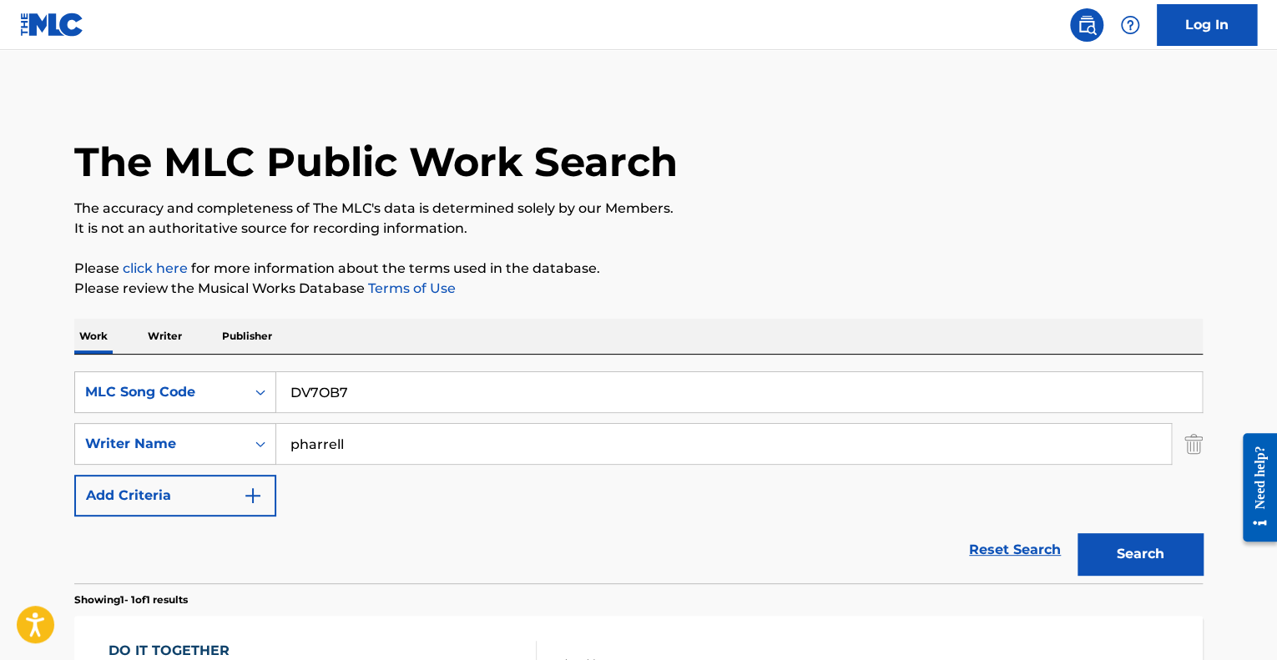
click at [1077, 533] on button "Search" at bounding box center [1139, 554] width 125 height 42
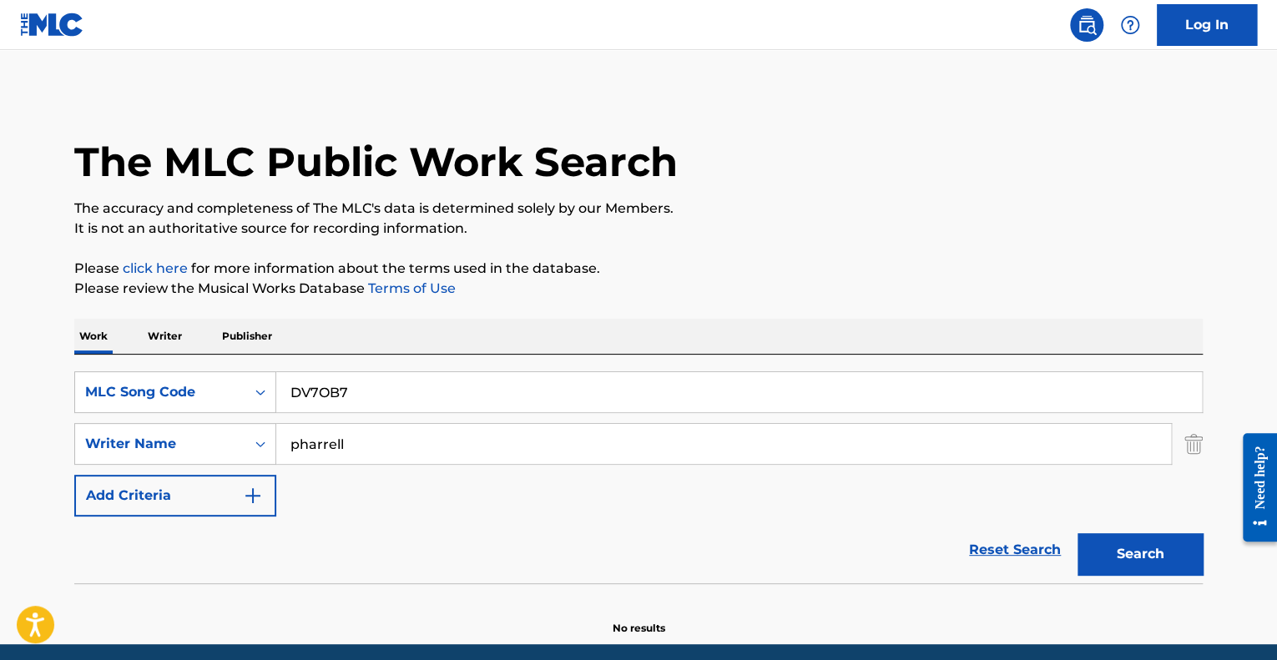
type input "DV7OB7"
click at [1077, 533] on button "Search" at bounding box center [1139, 554] width 125 height 42
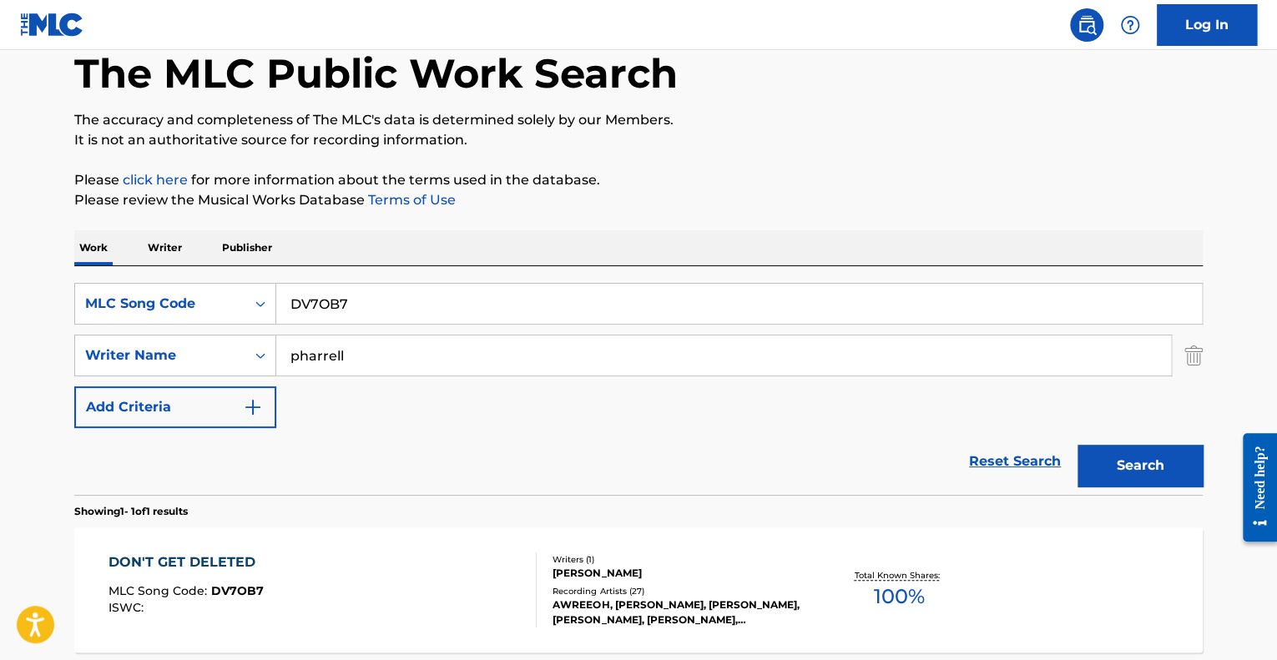
scroll to position [247, 0]
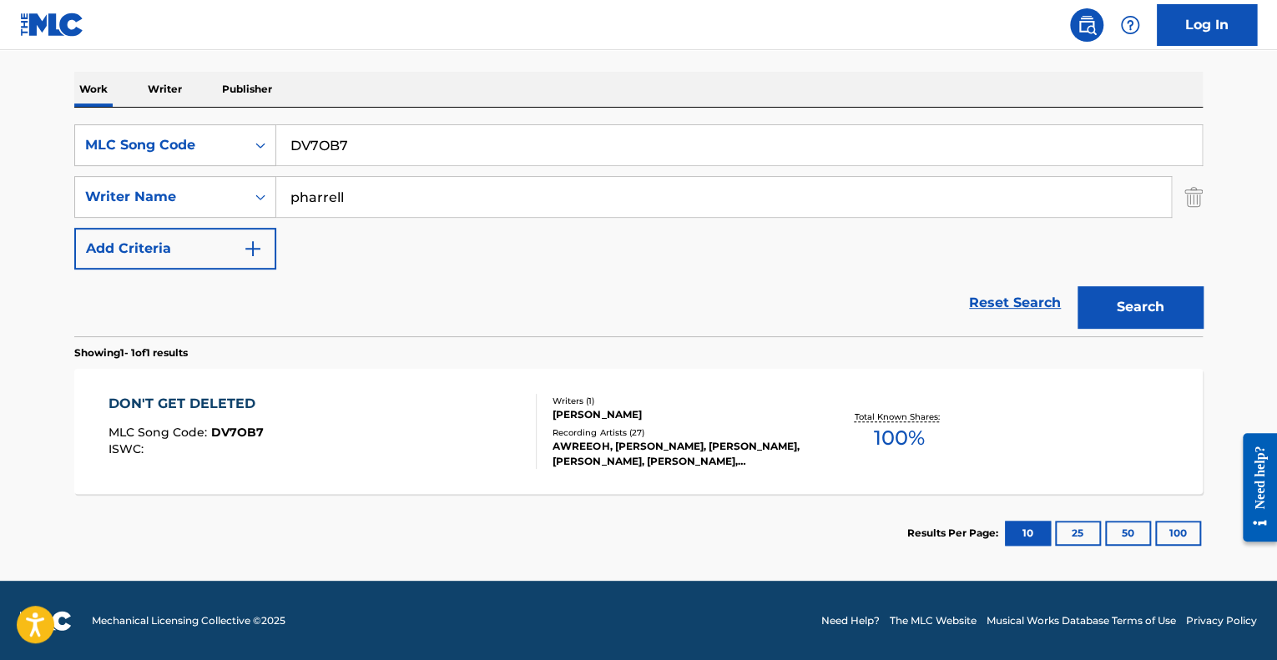
click at [444, 445] on div "DON'T GET DELETED MLC Song Code : DV7OB7 ISWC :" at bounding box center [322, 431] width 429 height 75
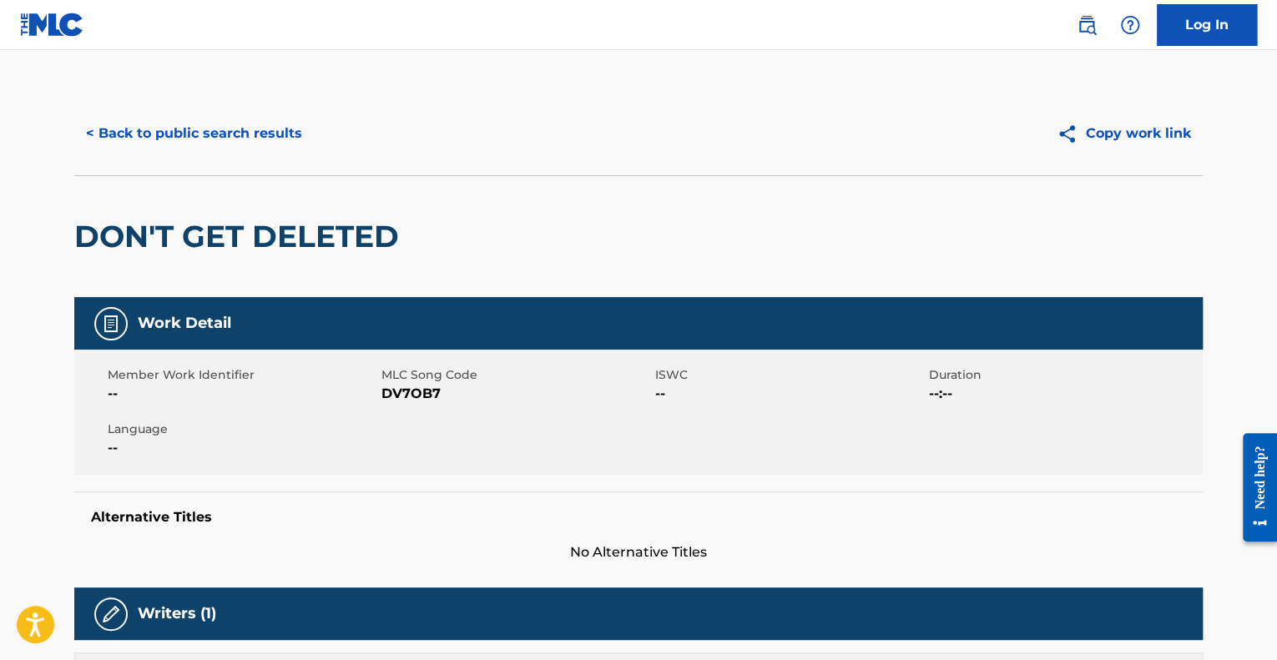
click at [82, 129] on button "< Back to public search results" at bounding box center [194, 134] width 240 height 42
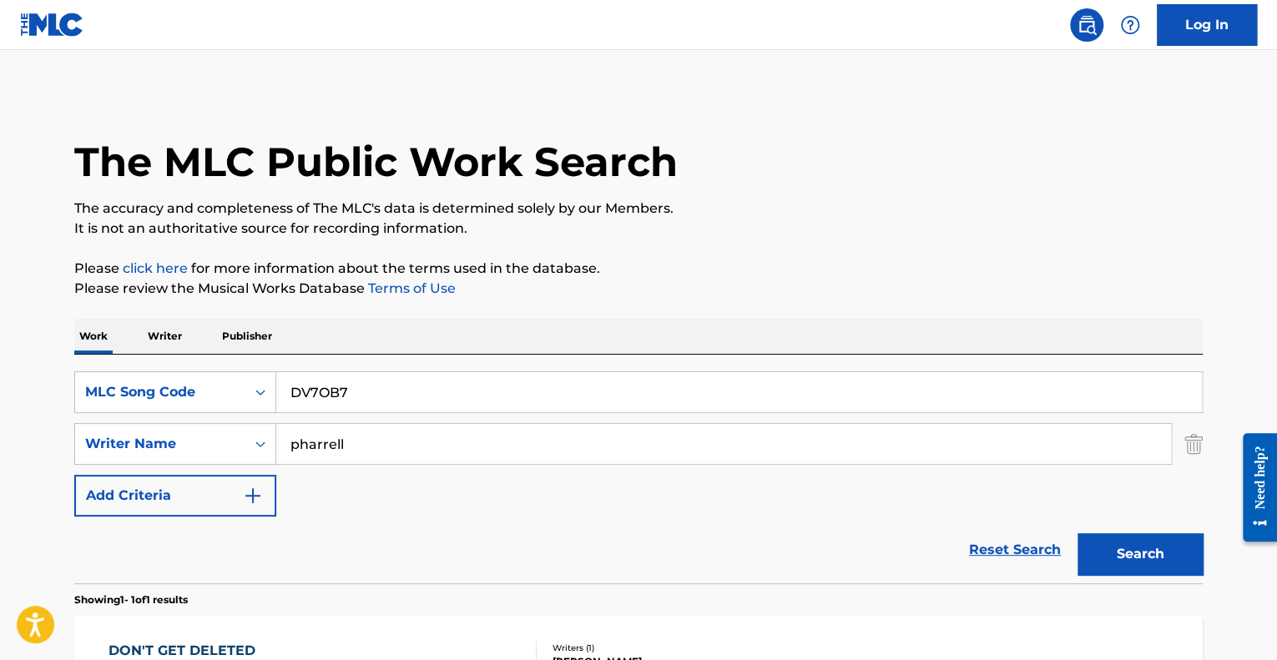
scroll to position [152, 0]
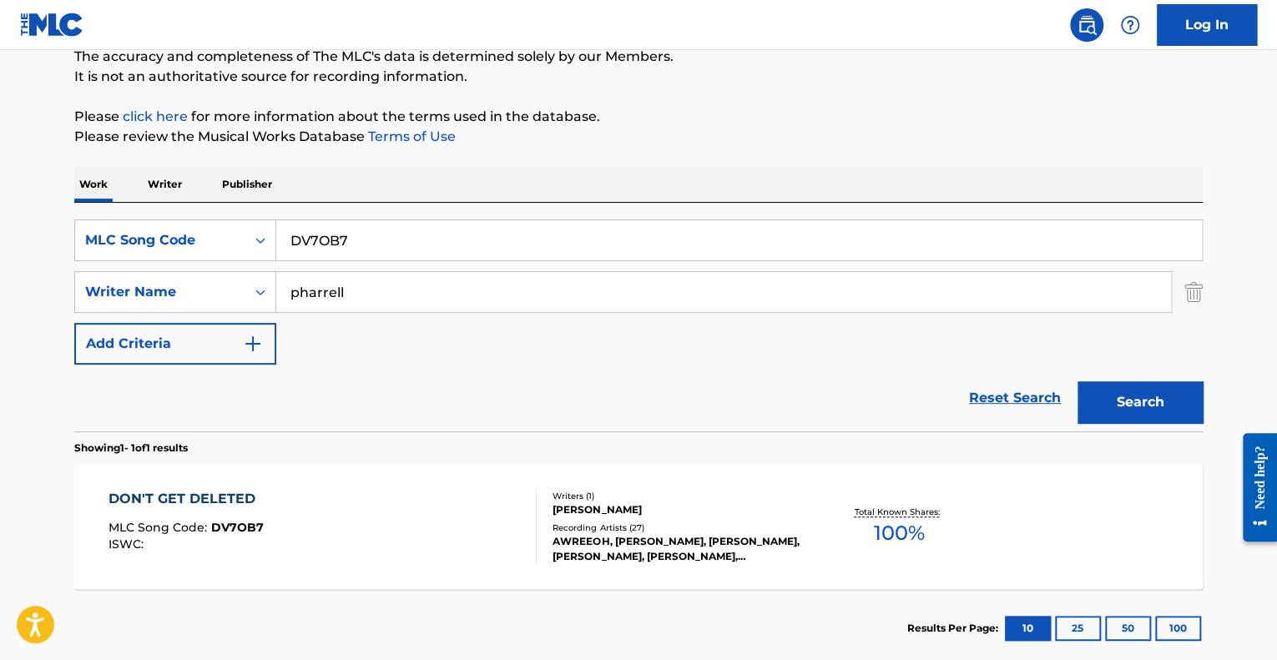
click at [384, 305] on input "pharrell" at bounding box center [723, 292] width 895 height 40
click at [368, 234] on input "DV7OB7" at bounding box center [738, 240] width 925 height 40
paste input "A54LR"
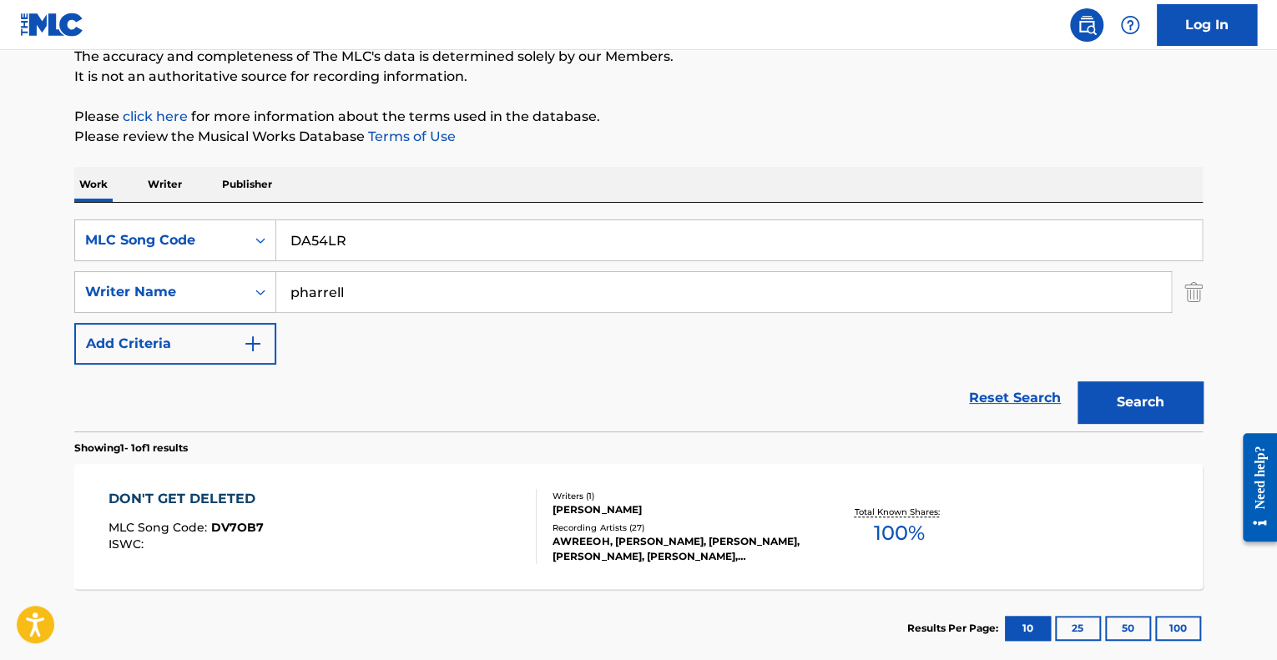
type input "DA54LR"
click at [1077, 381] on button "Search" at bounding box center [1139, 402] width 125 height 42
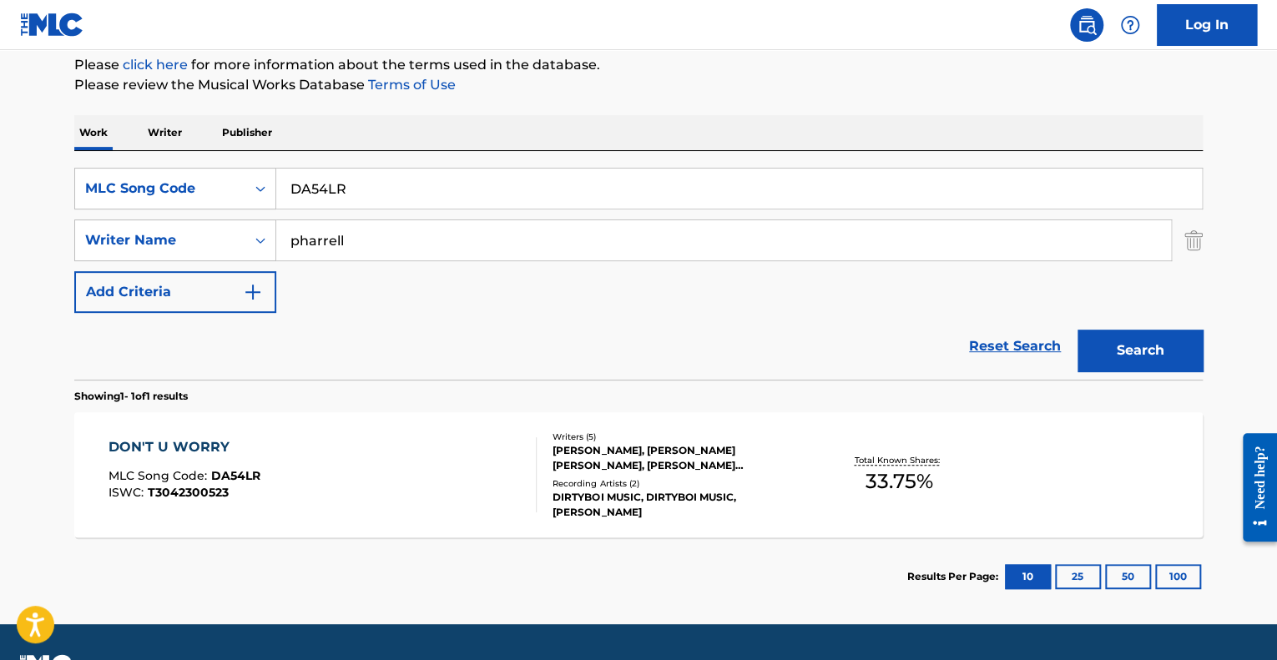
scroll to position [247, 0]
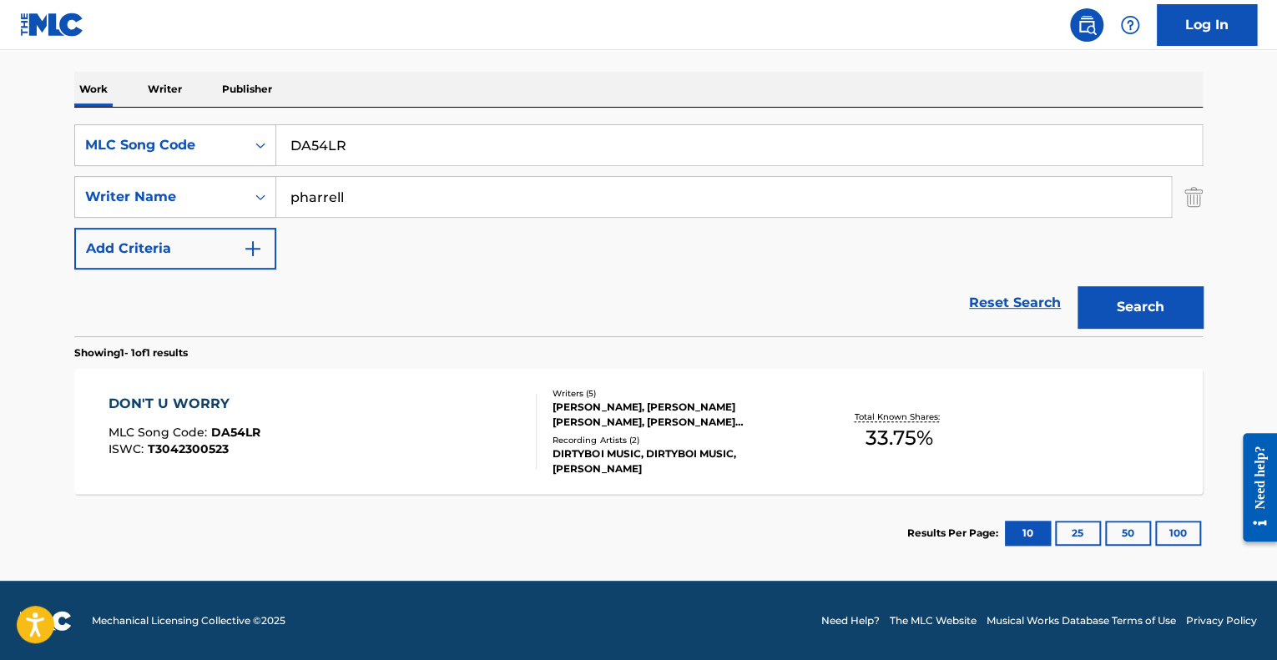
click at [539, 416] on div "Writers ( 5 ) [PERSON_NAME], [PERSON_NAME] [PERSON_NAME], [PERSON_NAME] [PERSON…" at bounding box center [671, 431] width 268 height 89
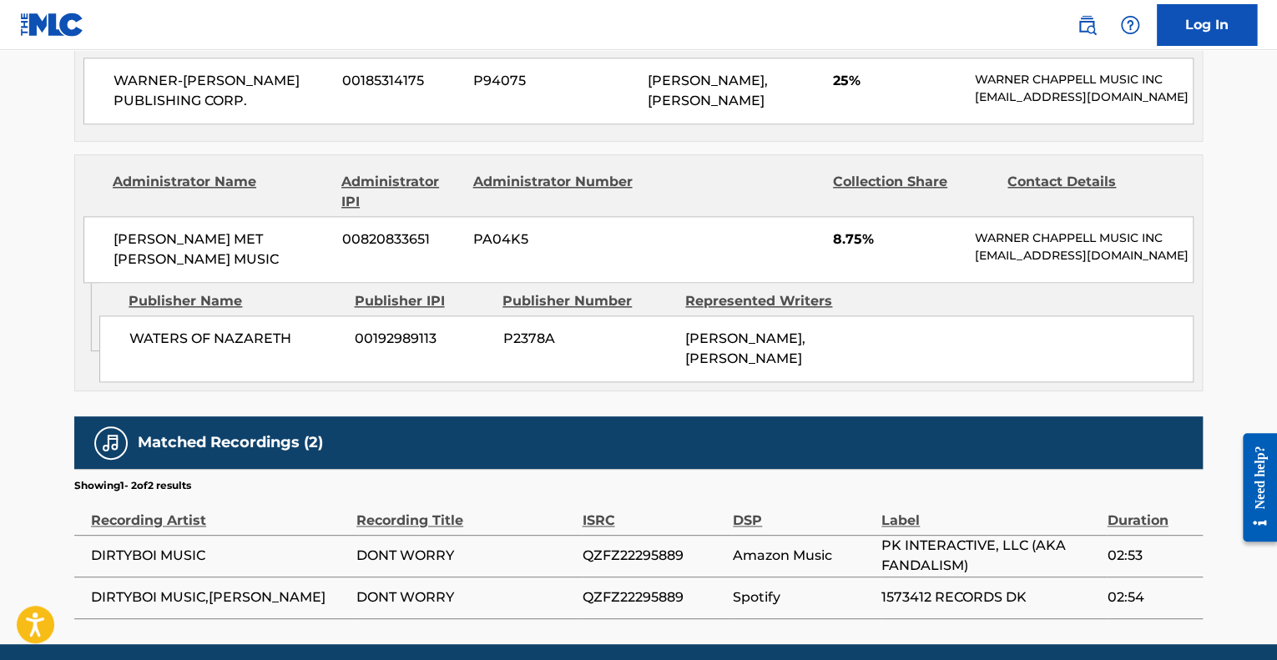
scroll to position [968, 0]
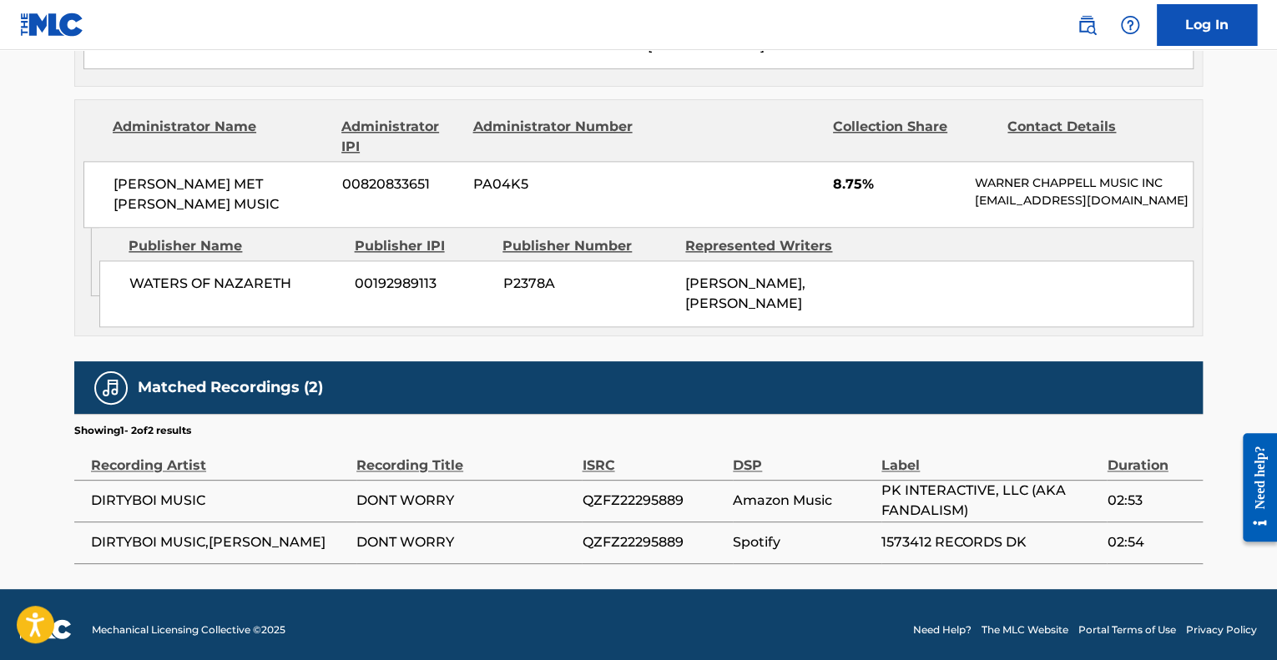
click at [299, 497] on span "DIRTYBOI MUSIC" at bounding box center [219, 501] width 257 height 20
drag, startPoint x: 90, startPoint y: 492, endPoint x: 469, endPoint y: 484, distance: 379.0
click at [469, 484] on tr "DIRTYBOI MUSIC DONT WORRY QZFZ22295889 Amazon Music PK INTERACTIVE, LLC (AKA FA…" at bounding box center [638, 501] width 1128 height 42
copy tr "DIRTYBOI MUSIC DONT WORRY"
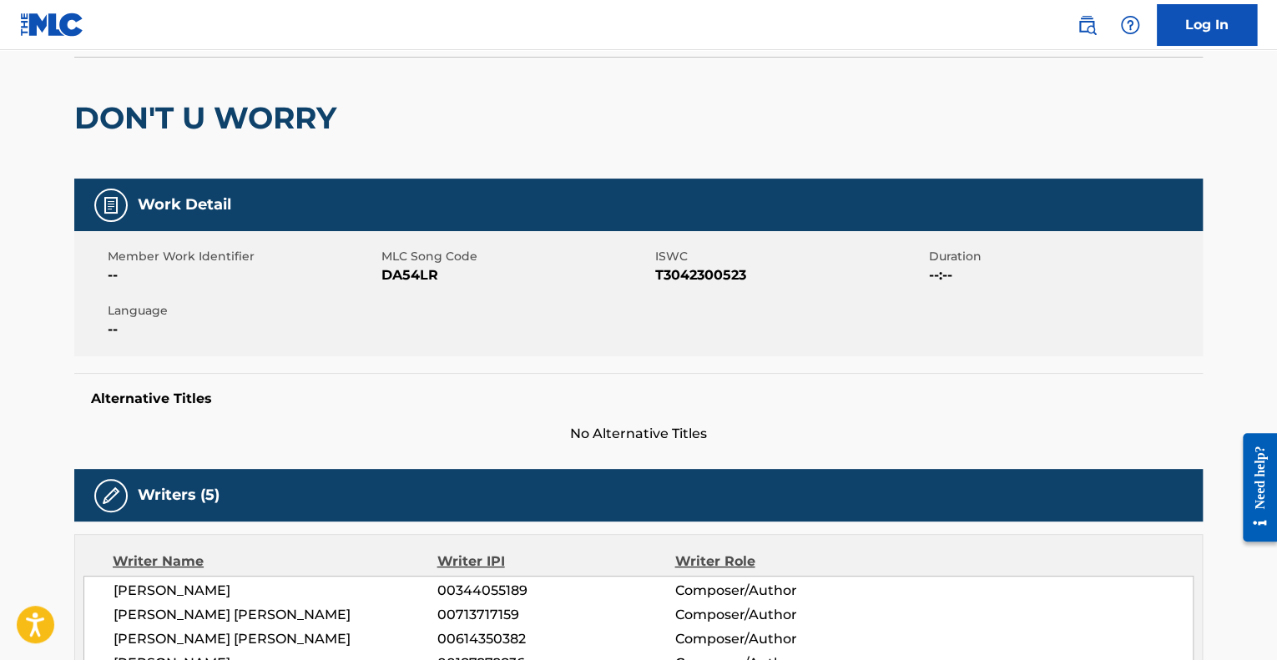
scroll to position [0, 0]
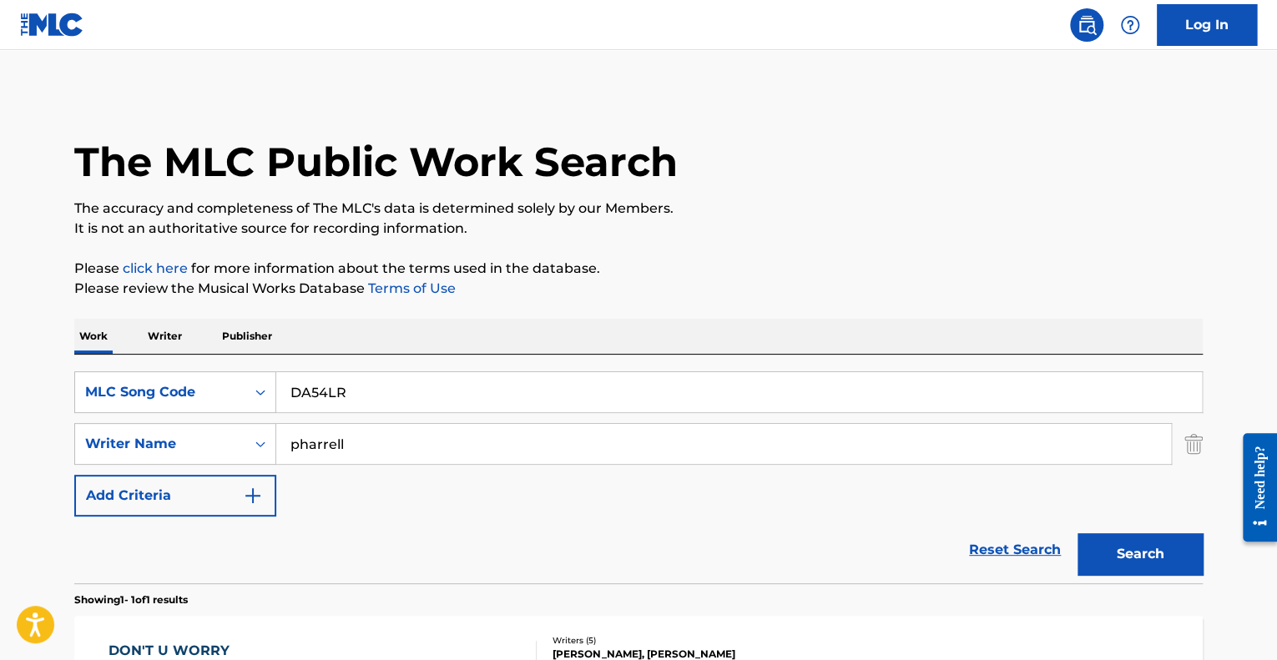
scroll to position [152, 0]
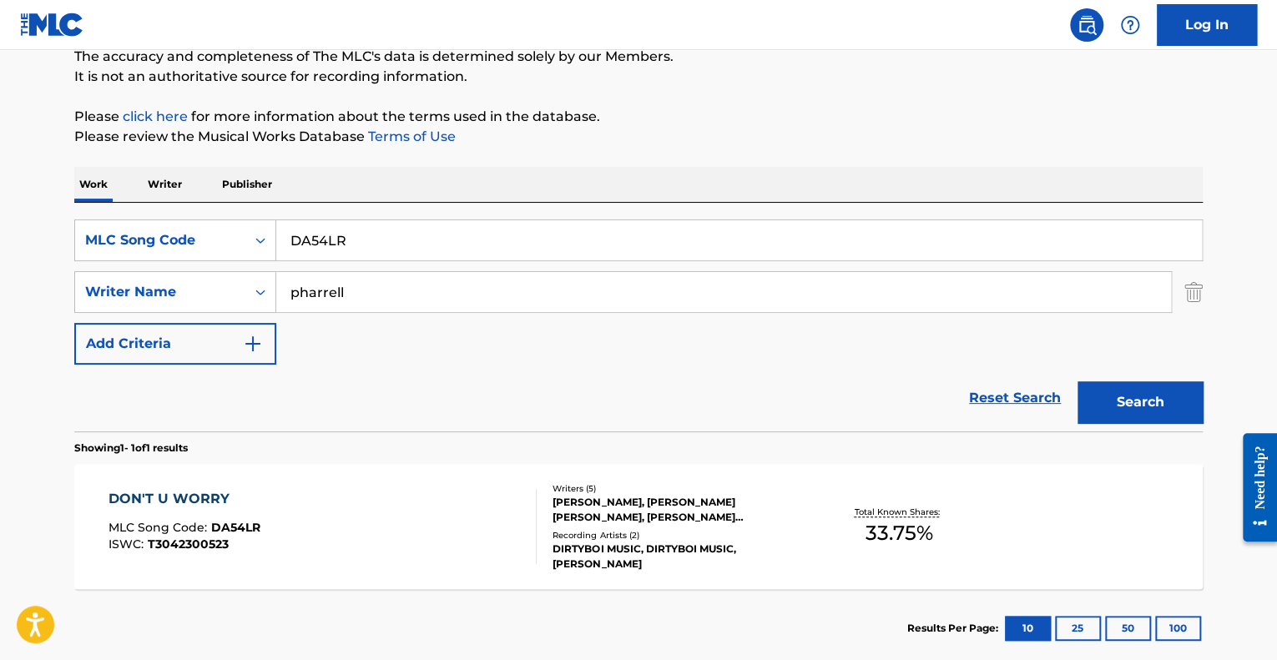
click at [476, 214] on div "SearchWithCriteria3c0b4fe1-566e-45ef-8cdd-e1e8bfe176e4 MLC Song Code DA54LR Sea…" at bounding box center [638, 317] width 1128 height 229
click at [472, 233] on input "DA54LR" at bounding box center [738, 240] width 925 height 40
paste input "2506V"
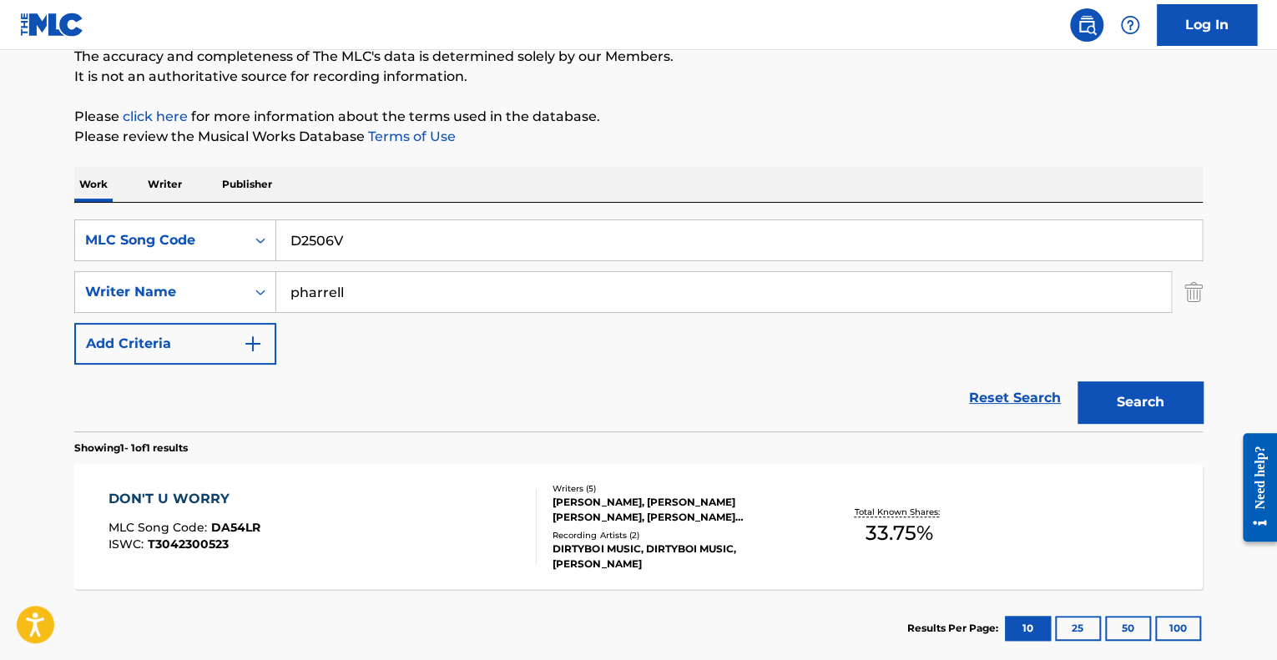
type input "D2506V"
click at [1077, 381] on button "Search" at bounding box center [1139, 402] width 125 height 42
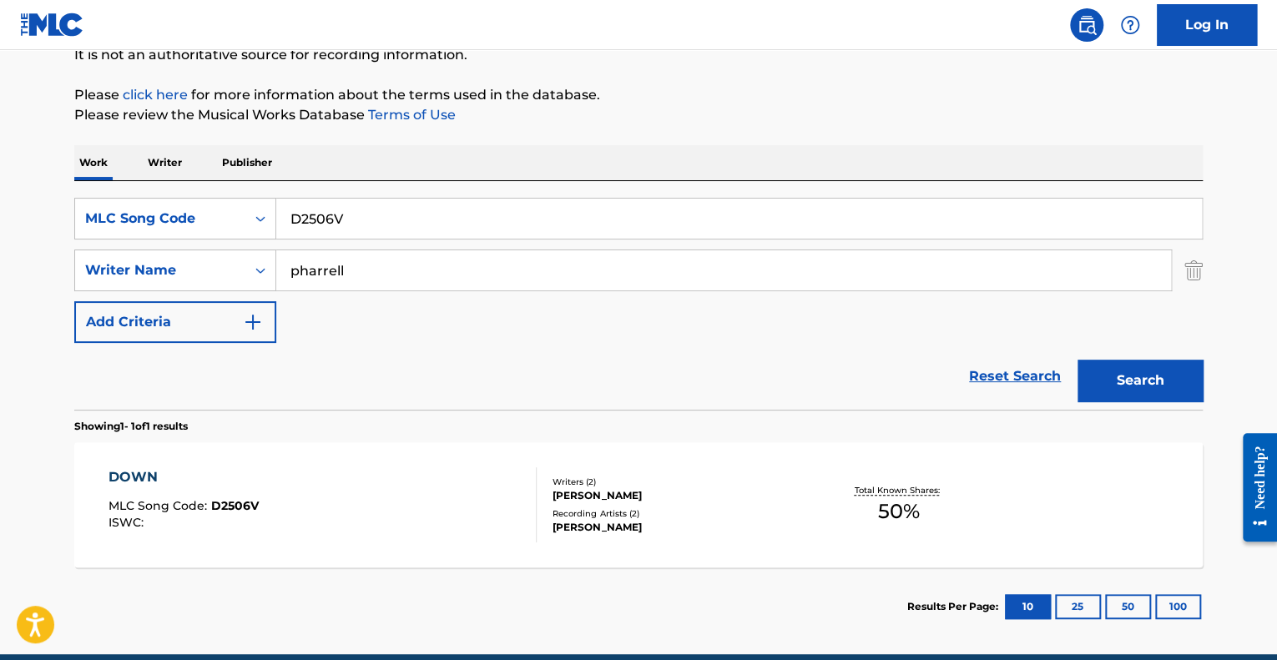
scroll to position [235, 0]
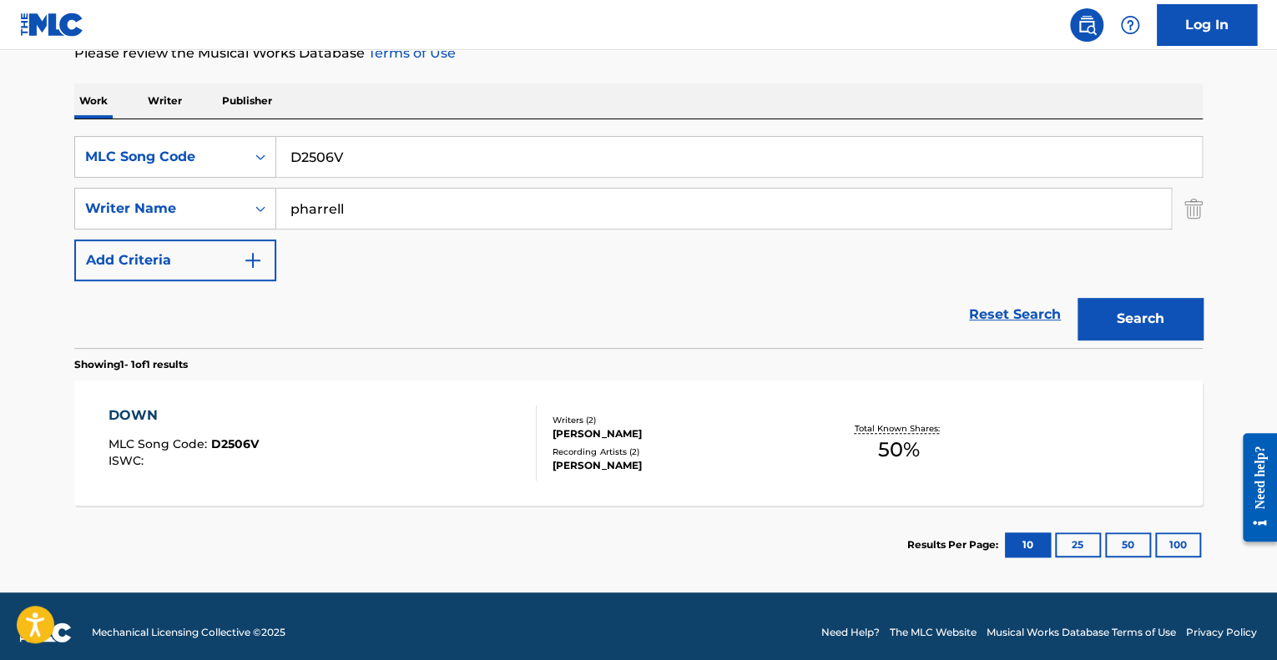
click at [404, 420] on div "DOWN MLC Song Code : D2506V ISWC :" at bounding box center [322, 443] width 429 height 75
